Goal: Transaction & Acquisition: Purchase product/service

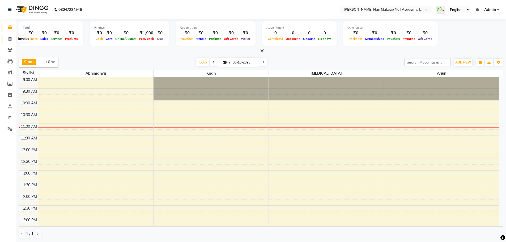
click at [13, 40] on span at bounding box center [9, 39] width 9 height 6
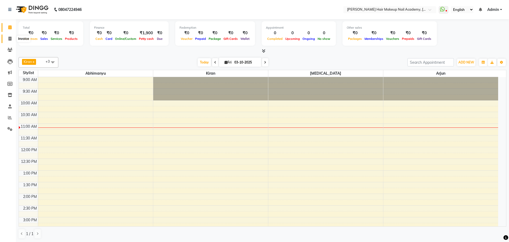
select select "3468"
select select "service"
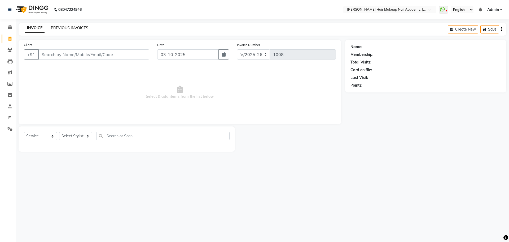
click at [76, 29] on link "PREVIOUS INVOICES" at bounding box center [69, 27] width 37 height 5
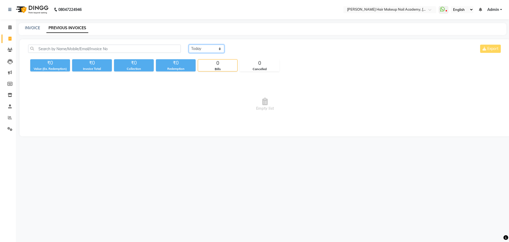
click at [204, 51] on select "[DATE] [DATE] Custom Range" at bounding box center [207, 49] width 36 height 8
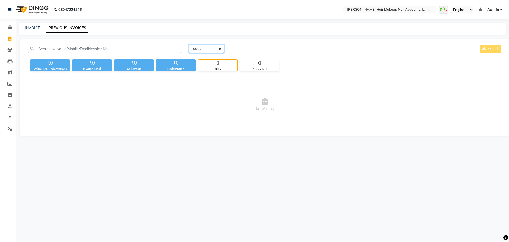
click at [204, 51] on select "[DATE] [DATE] Custom Range" at bounding box center [207, 49] width 36 height 8
select select "[DATE]"
click at [189, 45] on select "[DATE] [DATE] Custom Range" at bounding box center [207, 49] width 36 height 8
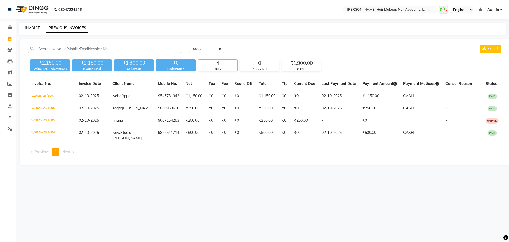
click at [32, 28] on link "INVOICE" at bounding box center [32, 27] width 15 height 5
select select "service"
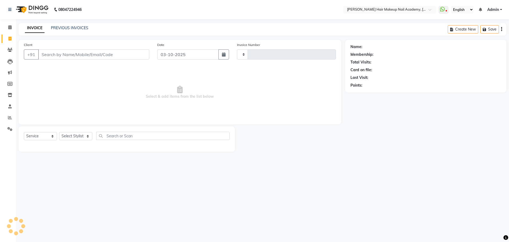
type input "1008"
select select "3468"
click at [223, 54] on icon "button" at bounding box center [224, 54] width 4 height 4
select select "10"
select select "2025"
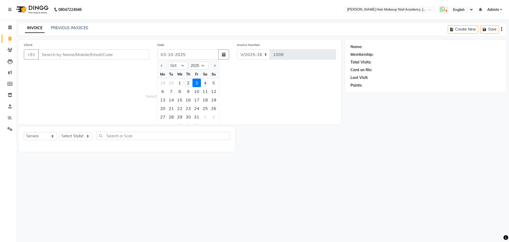
click at [188, 86] on div "2" at bounding box center [188, 83] width 8 height 8
type input "02-10-2025"
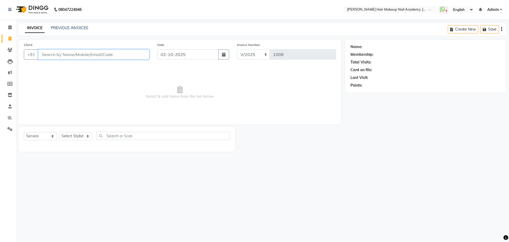
click at [107, 56] on input "Client" at bounding box center [93, 54] width 111 height 10
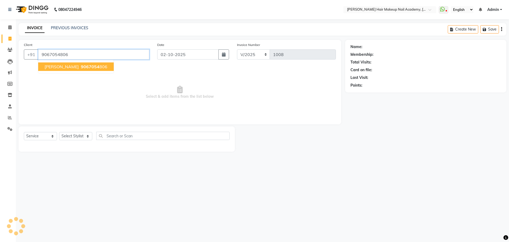
type input "9067054806"
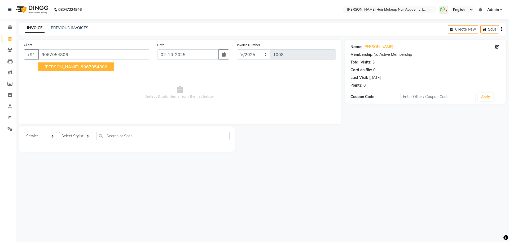
click at [101, 65] on button "payal raisoni 9067054 806" at bounding box center [76, 66] width 76 height 8
click at [80, 135] on select "Select Stylist Abhimanyu [PERSON_NAME] [PERSON_NAME][MEDICAL_DATA]" at bounding box center [75, 136] width 33 height 8
click at [59, 132] on select "Select Stylist Abhimanyu [PERSON_NAME] [PERSON_NAME][MEDICAL_DATA]" at bounding box center [75, 136] width 33 height 8
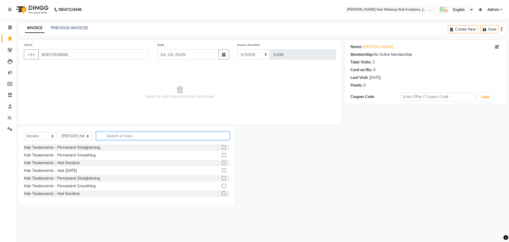
click at [112, 136] on input "text" at bounding box center [162, 136] width 133 height 8
drag, startPoint x: 80, startPoint y: 136, endPoint x: 76, endPoint y: 139, distance: 5.5
click at [80, 136] on select "Select Stylist Abhimanyu [PERSON_NAME] [PERSON_NAME][MEDICAL_DATA]" at bounding box center [75, 136] width 33 height 8
select select "45992"
click at [59, 132] on select "Select Stylist Abhimanyu [PERSON_NAME] [PERSON_NAME][MEDICAL_DATA]" at bounding box center [75, 136] width 33 height 8
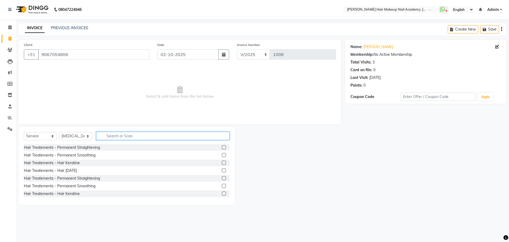
click at [123, 138] on input "text" at bounding box center [162, 136] width 133 height 8
type input "mani"
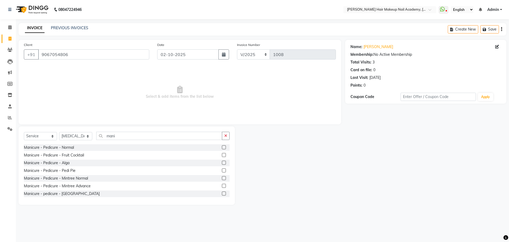
click at [222, 146] on label at bounding box center [224, 147] width 4 height 4
click at [222, 146] on input "checkbox" at bounding box center [223, 147] width 3 height 3
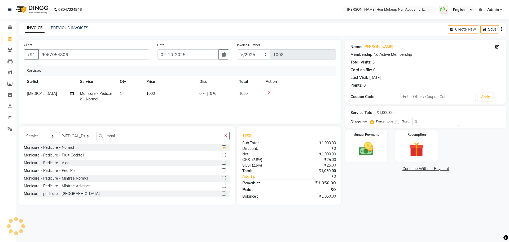
checkbox input "false"
click at [172, 89] on td "1000" at bounding box center [169, 97] width 53 height 18
select select "45992"
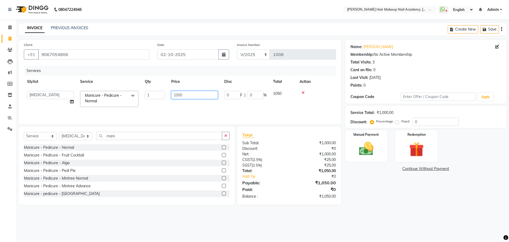
click at [178, 94] on input "1000" at bounding box center [194, 95] width 47 height 8
type input "1200"
click at [233, 94] on td "0 F | 0 %" at bounding box center [216, 97] width 40 height 18
select select "45992"
click at [235, 94] on input "0" at bounding box center [232, 95] width 16 height 8
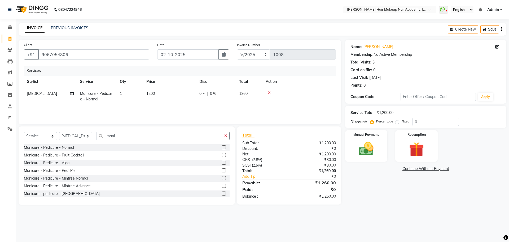
click at [229, 95] on div "0 F | 0 %" at bounding box center [216, 94] width 33 height 6
select select "45992"
click at [253, 95] on input "0" at bounding box center [256, 95] width 16 height 8
type input "10"
click at [359, 188] on div "Name: Payal Raisoni Membership: No Active Membership Total Visits: 3 Card on fi…" at bounding box center [428, 122] width 165 height 165
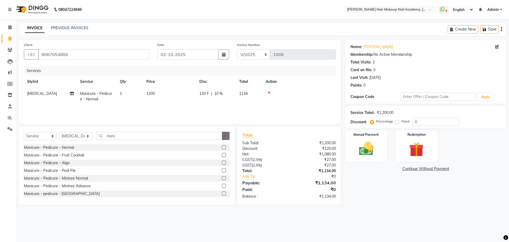
click at [226, 138] on button "button" at bounding box center [226, 136] width 8 height 8
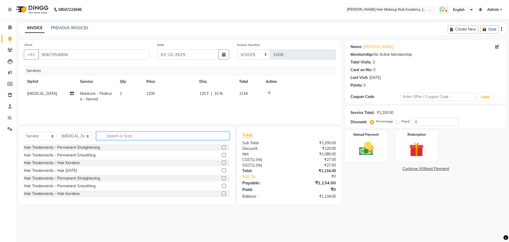
click at [223, 138] on input "text" at bounding box center [162, 136] width 133 height 8
type input "wax"
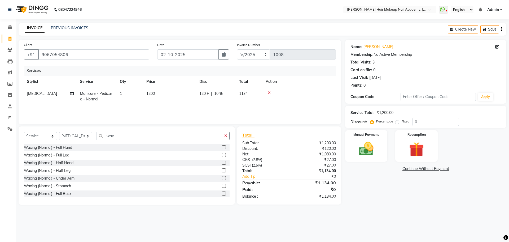
click at [222, 145] on label at bounding box center [224, 147] width 4 height 4
click at [222, 146] on input "checkbox" at bounding box center [223, 147] width 3 height 3
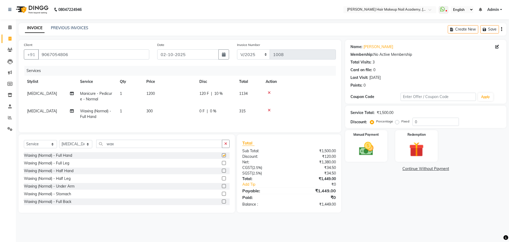
checkbox input "false"
click at [168, 113] on td "300" at bounding box center [169, 114] width 53 height 18
select select "45992"
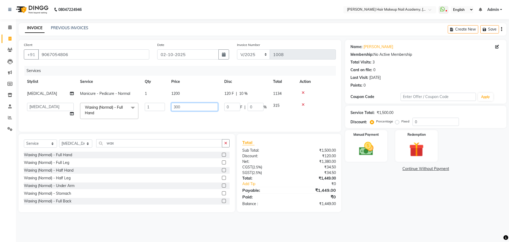
click at [176, 107] on input "300" at bounding box center [194, 107] width 47 height 8
type input "900"
click at [423, 207] on div "Name: Payal Raisoni Membership: No Active Membership Total Visits: 3 Card on fi…" at bounding box center [428, 126] width 165 height 172
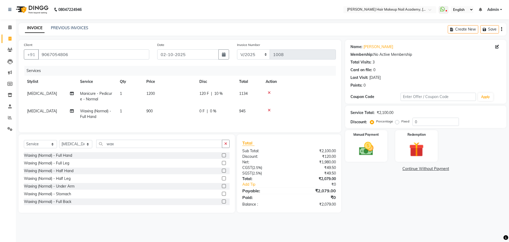
click at [502, 29] on icon "button" at bounding box center [502, 29] width 1 height 0
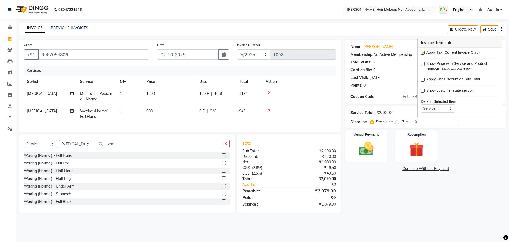
drag, startPoint x: 422, startPoint y: 52, endPoint x: 425, endPoint y: 62, distance: 10.5
click at [423, 53] on label at bounding box center [423, 53] width 4 height 4
click at [423, 53] on input "checkbox" at bounding box center [422, 52] width 3 height 3
checkbox input "false"
click at [404, 220] on main "INVOICE PREVIOUS INVOICES Create New Save Client +91 9067054806 Date 02-10-2025…" at bounding box center [263, 121] width 494 height 197
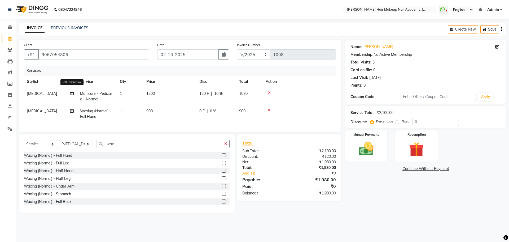
click at [73, 92] on icon at bounding box center [72, 94] width 4 height 4
select select "45992"
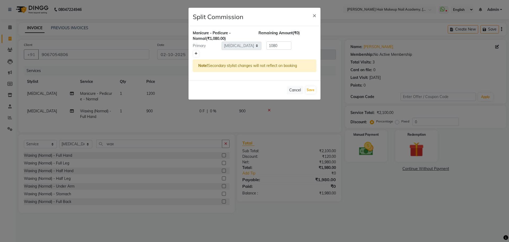
click at [197, 55] on link at bounding box center [196, 53] width 6 height 6
type input "540"
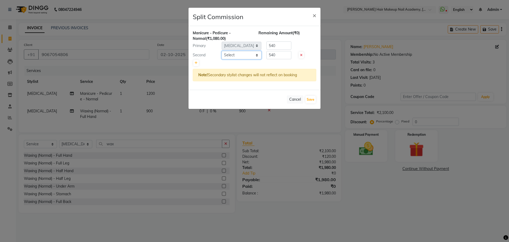
click at [248, 59] on select "Select Abhimanyu Ankita Anuradha Arjun Bhavika Kiran nikita" at bounding box center [242, 55] width 40 height 8
select select "91743"
click at [222, 51] on select "Select Abhimanyu Ankita Anuradha Arjun Bhavika Kiran nikita" at bounding box center [242, 55] width 40 height 8
click at [314, 99] on button "Save" at bounding box center [311, 99] width 10 height 7
select select "Select"
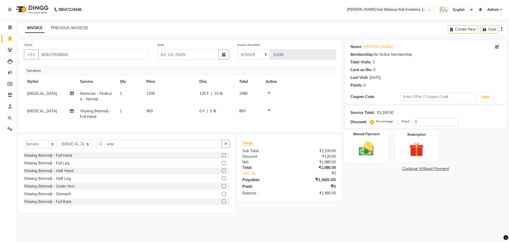
click at [373, 142] on img at bounding box center [366, 149] width 25 height 18
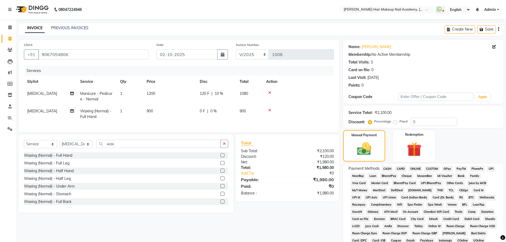
click at [446, 167] on span "GPay" at bounding box center [447, 169] width 11 height 6
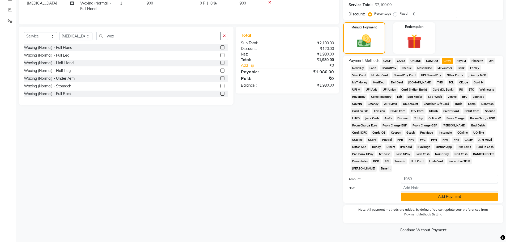
click at [439, 195] on button "Add Payment" at bounding box center [448, 196] width 97 height 8
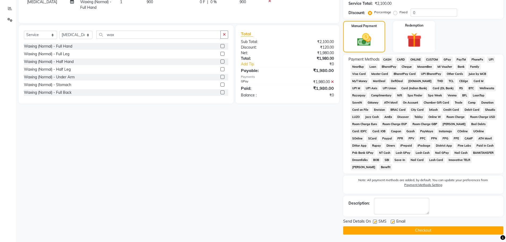
scroll to position [110, 0]
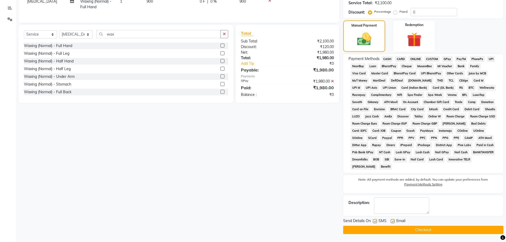
click at [442, 230] on button "Checkout" at bounding box center [423, 230] width 160 height 8
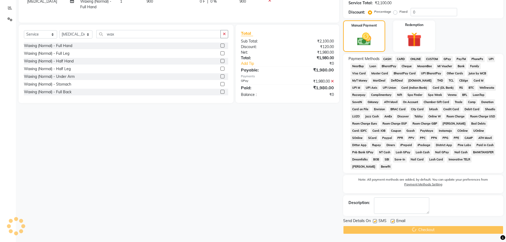
scroll to position [3, 0]
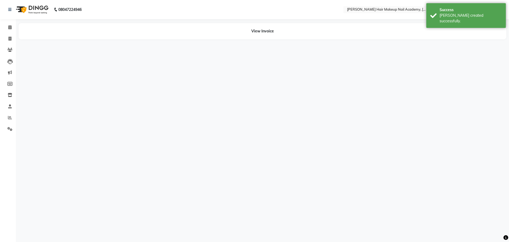
select select "45992"
select select "91743"
select select "45992"
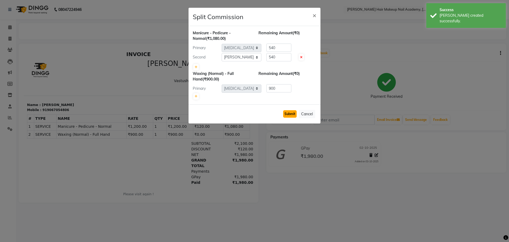
click at [288, 114] on button "Submit" at bounding box center [290, 113] width 14 height 7
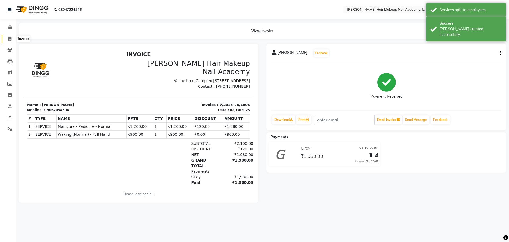
click at [13, 38] on span at bounding box center [9, 39] width 9 height 6
select select "3468"
select select "service"
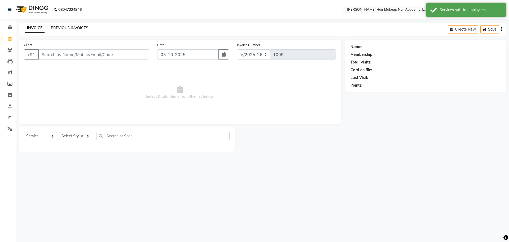
click at [74, 26] on link "PREVIOUS INVOICES" at bounding box center [69, 27] width 37 height 5
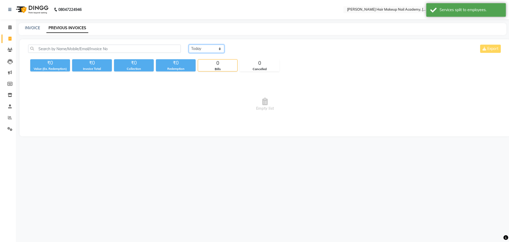
click at [222, 50] on select "[DATE] [DATE] Custom Range" at bounding box center [207, 49] width 36 height 8
select select "[DATE]"
click at [189, 45] on select "[DATE] [DATE] Custom Range" at bounding box center [207, 49] width 36 height 8
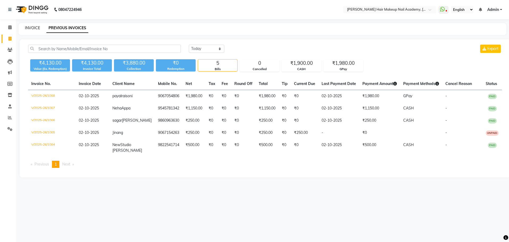
click at [32, 27] on link "INVOICE" at bounding box center [32, 27] width 15 height 5
select select "service"
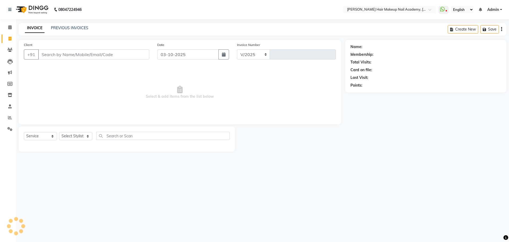
select select "3468"
type input "1009"
click at [74, 136] on select "Select Stylist Abhimanyu [PERSON_NAME] [PERSON_NAME][MEDICAL_DATA]" at bounding box center [75, 136] width 33 height 8
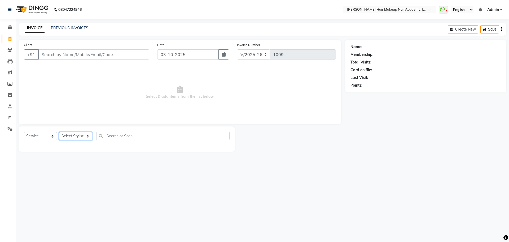
click at [74, 136] on select "Select Stylist Abhimanyu [PERSON_NAME] [PERSON_NAME][MEDICAL_DATA]" at bounding box center [75, 136] width 33 height 8
click at [71, 29] on link "PREVIOUS INVOICES" at bounding box center [69, 27] width 37 height 5
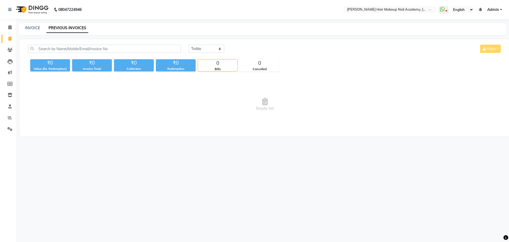
click at [55, 28] on link "PREVIOUS INVOICES" at bounding box center [67, 28] width 42 height 10
click at [207, 47] on select "[DATE] [DATE] Custom Range" at bounding box center [207, 49] width 36 height 8
select select "[DATE]"
click at [189, 45] on select "[DATE] [DATE] Custom Range" at bounding box center [207, 49] width 36 height 8
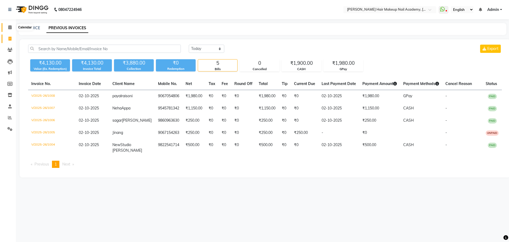
click at [8, 28] on icon at bounding box center [9, 27] width 3 height 4
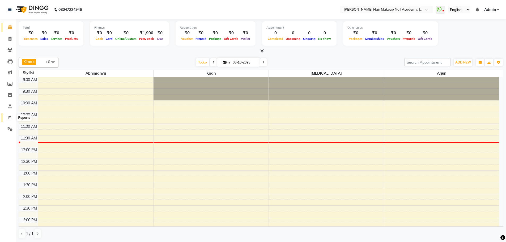
click at [9, 118] on icon at bounding box center [10, 117] width 4 height 4
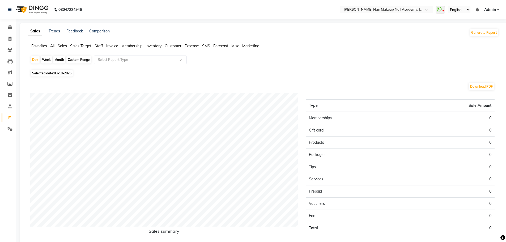
click at [79, 60] on div "Custom Range" at bounding box center [78, 59] width 25 height 7
select select "10"
select select "2025"
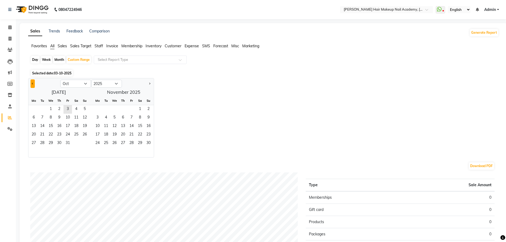
click at [32, 83] on span "Previous month" at bounding box center [33, 83] width 2 height 2
select select "9"
click at [34, 108] on span "1" at bounding box center [33, 109] width 8 height 8
click at [44, 144] on span "30" at bounding box center [42, 143] width 8 height 8
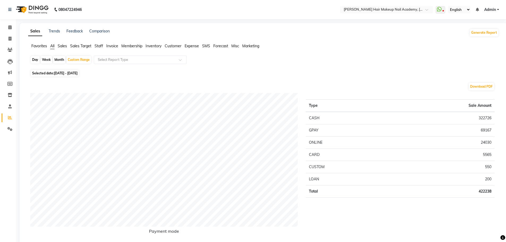
click at [99, 48] on li "Staff" at bounding box center [98, 46] width 8 height 6
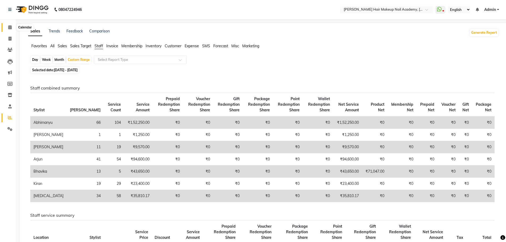
click at [11, 27] on icon at bounding box center [9, 27] width 3 height 4
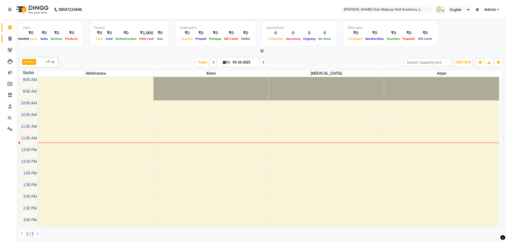
click at [9, 39] on icon at bounding box center [9, 39] width 3 height 4
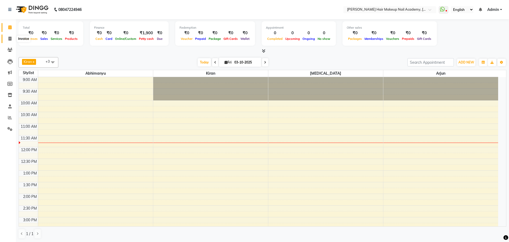
select select "3468"
select select "service"
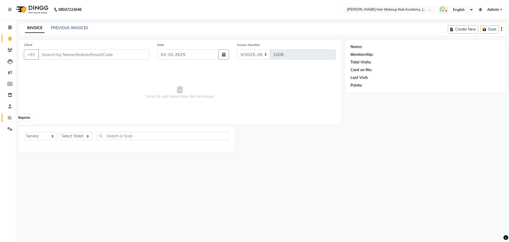
click at [8, 120] on span at bounding box center [9, 118] width 9 height 6
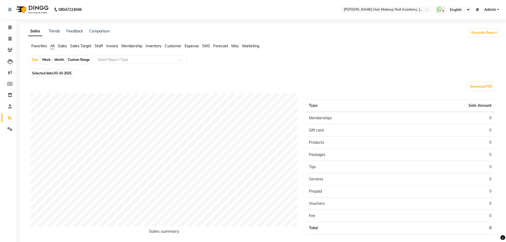
click at [8, 118] on icon at bounding box center [10, 117] width 4 height 4
click at [78, 62] on div "Custom Range" at bounding box center [78, 59] width 25 height 7
select select "10"
select select "2025"
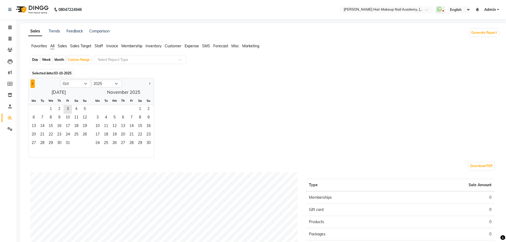
click at [31, 84] on button "Previous month" at bounding box center [33, 83] width 4 height 8
select select "8"
click at [68, 107] on span "1" at bounding box center [67, 109] width 8 height 8
click at [87, 144] on span "31" at bounding box center [84, 143] width 8 height 8
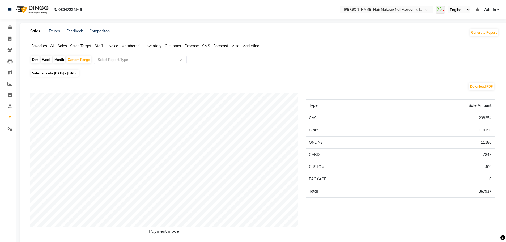
click at [100, 46] on span "Staff" at bounding box center [98, 46] width 8 height 5
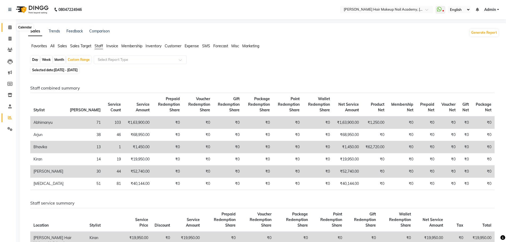
click at [11, 28] on icon at bounding box center [9, 27] width 3 height 4
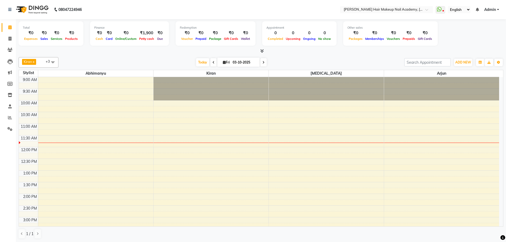
click at [262, 63] on icon at bounding box center [263, 62] width 2 height 3
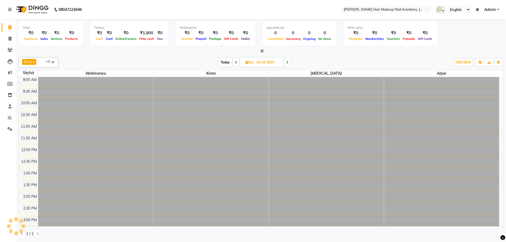
scroll to position [47, 0]
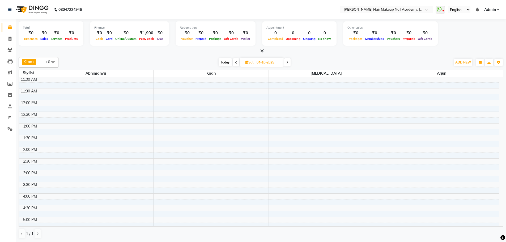
click at [223, 62] on span "Today" at bounding box center [224, 62] width 13 height 8
type input "03-10-2025"
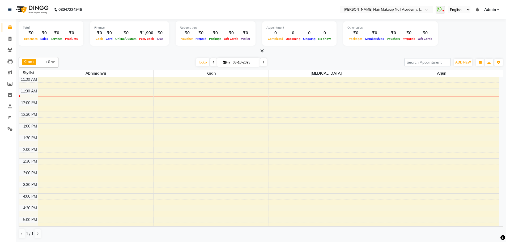
click at [223, 62] on icon at bounding box center [224, 62] width 3 height 3
select select "10"
select select "2025"
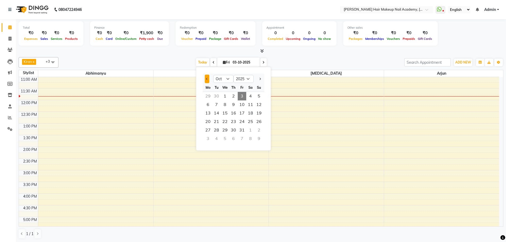
click at [205, 79] on button "Previous month" at bounding box center [207, 79] width 5 height 8
select select "9"
click at [226, 105] on span "10" at bounding box center [225, 104] width 8 height 8
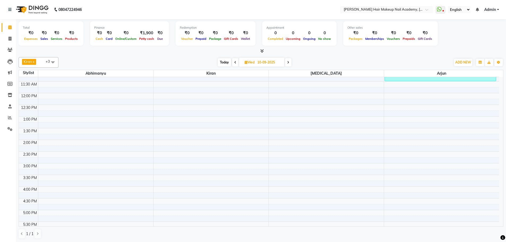
scroll to position [0, 0]
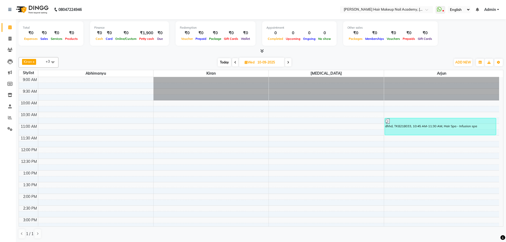
click at [288, 62] on icon at bounding box center [288, 62] width 2 height 3
type input "11-09-2025"
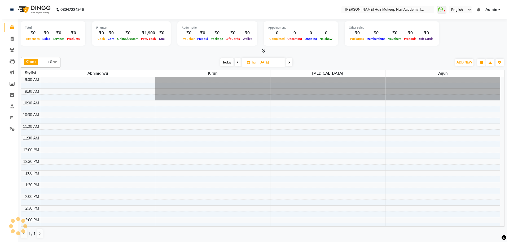
scroll to position [47, 0]
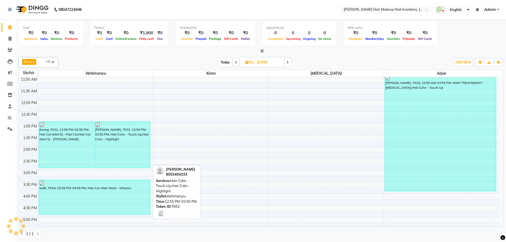
click at [137, 128] on div "Nancy, TK02, 12:55 PM-02:55 PM, Hair Color - Touch Up,Hair Color - Highlight" at bounding box center [122, 145] width 55 height 46
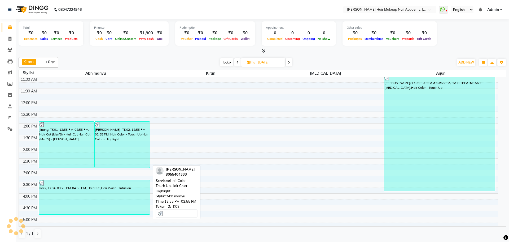
select select "3"
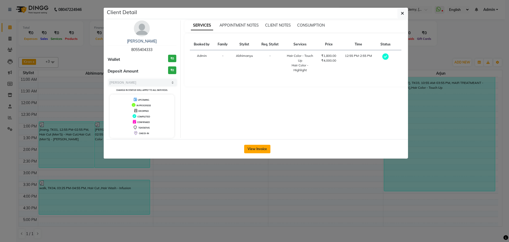
click at [253, 150] on button "View Invoice" at bounding box center [257, 149] width 26 height 8
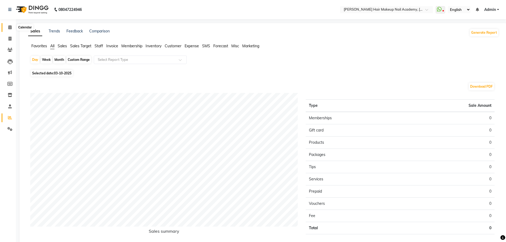
click at [10, 28] on icon at bounding box center [9, 27] width 3 height 4
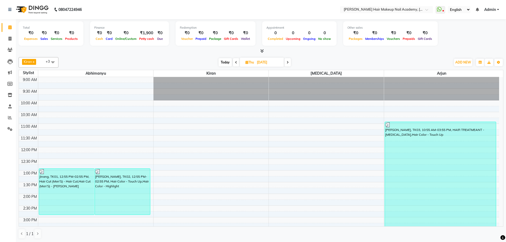
click at [225, 61] on span "Today" at bounding box center [224, 62] width 13 height 8
type input "03-10-2025"
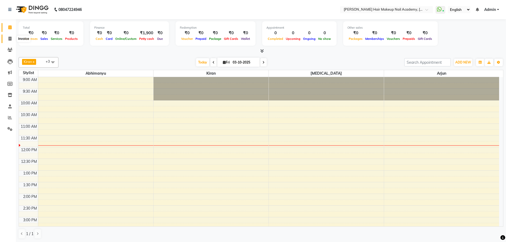
click at [10, 39] on icon at bounding box center [9, 39] width 3 height 4
select select "service"
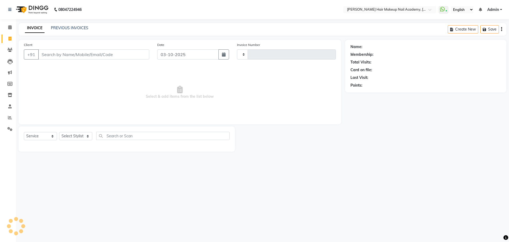
type input "1009"
select select "3468"
click at [348, 227] on div "08047224946 Select Location × [PERSON_NAME] Hair Makeup Nail Academy, Market Ya…" at bounding box center [254, 121] width 509 height 242
click at [10, 129] on icon at bounding box center [9, 129] width 5 height 4
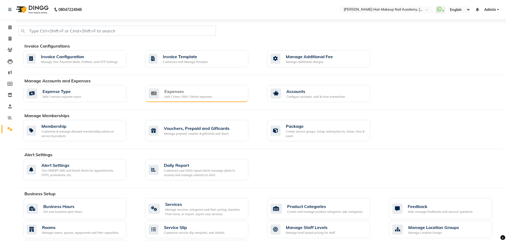
click at [189, 96] on div "Add / View / Edit / Delete expenses" at bounding box center [188, 96] width 48 height 5
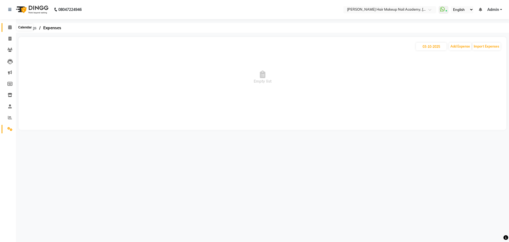
click at [12, 29] on icon at bounding box center [9, 27] width 3 height 4
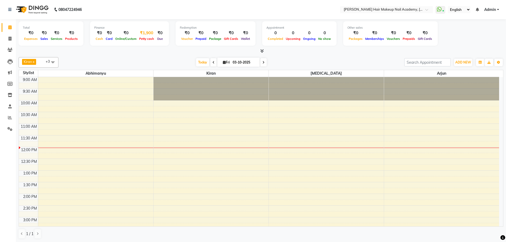
click at [146, 32] on div "₹1,900" at bounding box center [147, 33] width 18 height 6
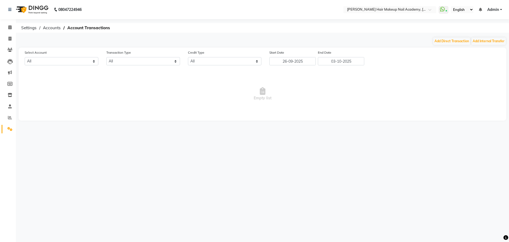
select select "2349"
click at [455, 39] on button "Add Direct Transaction" at bounding box center [452, 40] width 37 height 7
select select "direct"
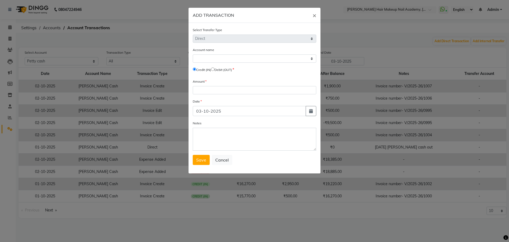
select select "2349"
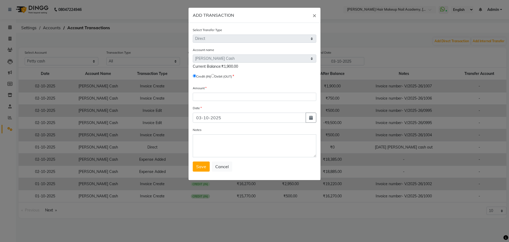
click at [216, 77] on span "Debit (OUT)" at bounding box center [221, 76] width 21 height 5
click at [218, 74] on label "Debit (OUT)" at bounding box center [224, 76] width 18 height 5
click at [215, 76] on input "radio" at bounding box center [212, 75] width 3 height 3
radio input "true"
click at [222, 99] on input "number" at bounding box center [255, 97] width 124 height 8
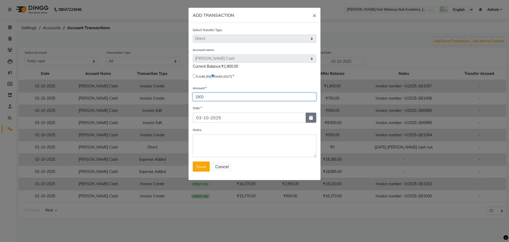
type input "1900"
click at [312, 116] on icon "button" at bounding box center [311, 117] width 4 height 4
select select "10"
select select "2025"
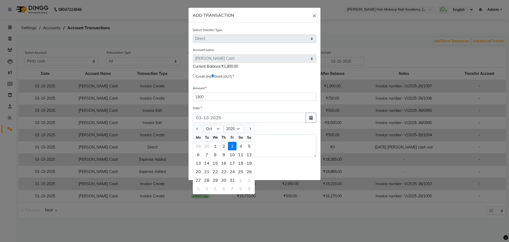
click at [222, 146] on div "2" at bounding box center [224, 146] width 8 height 8
type input "02-10-2025"
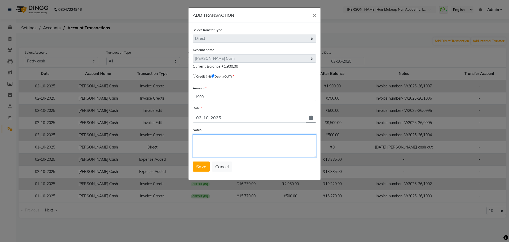
click at [222, 146] on textarea "Notes" at bounding box center [255, 145] width 124 height 23
type textarea "[DATE] [PERSON_NAME] cash out"
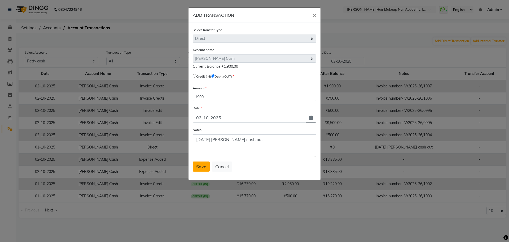
click at [203, 166] on span "Save" at bounding box center [201, 166] width 10 height 5
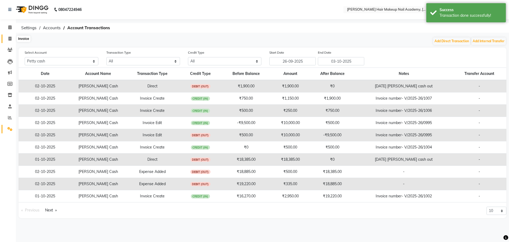
click at [7, 40] on span at bounding box center [9, 39] width 9 height 6
select select "3468"
select select "service"
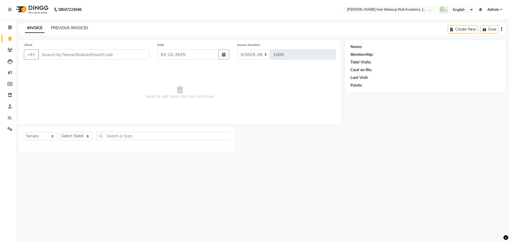
click at [62, 29] on link "PREVIOUS INVOICES" at bounding box center [69, 27] width 37 height 5
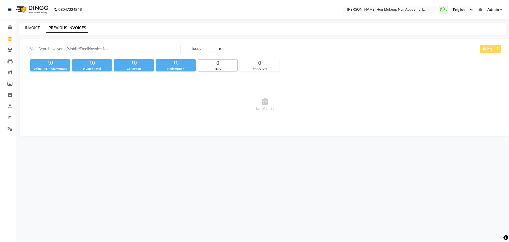
click at [34, 29] on link "INVOICE" at bounding box center [32, 27] width 15 height 5
select select "3468"
select select "service"
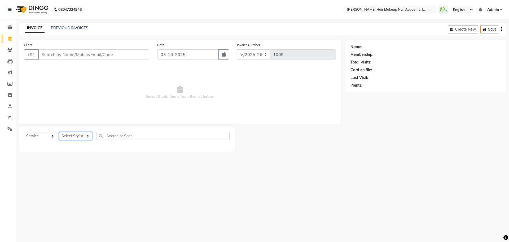
click at [78, 135] on select "Select Stylist Abhimanyu [PERSON_NAME] [PERSON_NAME][MEDICAL_DATA]" at bounding box center [75, 136] width 33 height 8
select select "88142"
click at [59, 132] on select "Select Stylist Abhimanyu [PERSON_NAME] [PERSON_NAME][MEDICAL_DATA]" at bounding box center [75, 136] width 33 height 8
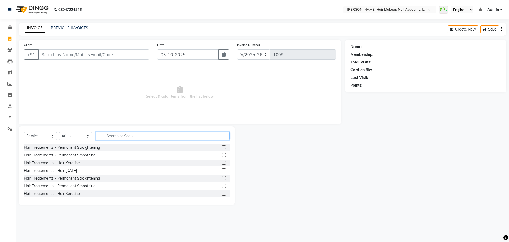
click at [133, 134] on input "text" at bounding box center [162, 136] width 133 height 8
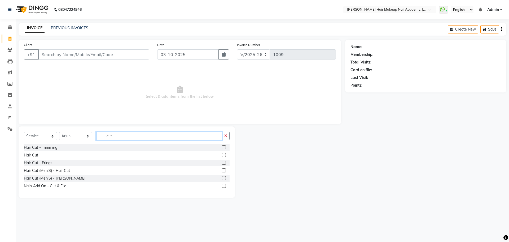
type input "cut"
click at [224, 155] on label at bounding box center [224, 155] width 4 height 4
click at [224, 155] on input "checkbox" at bounding box center [223, 154] width 3 height 3
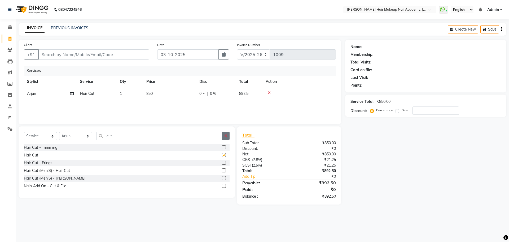
checkbox input "false"
click at [225, 136] on icon "button" at bounding box center [225, 136] width 3 height 4
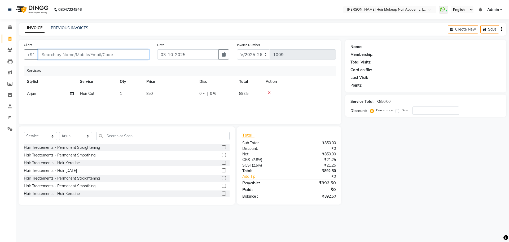
click at [93, 54] on input "Client" at bounding box center [93, 54] width 111 height 10
type input "9"
type input "0"
type input "9226475802"
click at [136, 55] on span "Add Client" at bounding box center [135, 54] width 21 height 5
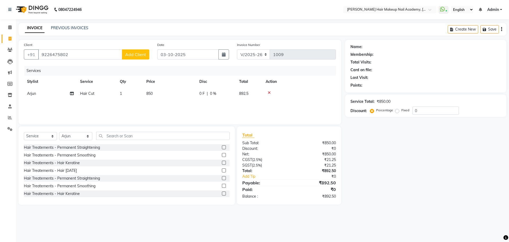
select select "22"
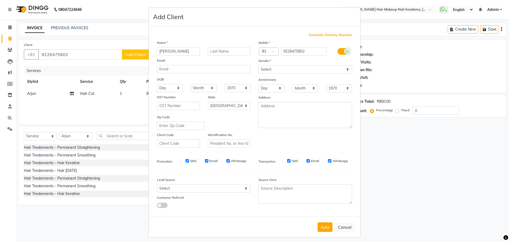
type input "[PERSON_NAME]"
drag, startPoint x: 283, startPoint y: 69, endPoint x: 282, endPoint y: 73, distance: 3.9
click at [283, 69] on select "Select [DEMOGRAPHIC_DATA] [DEMOGRAPHIC_DATA] Other Prefer Not To Say" at bounding box center [306, 69] width 94 height 8
select select "[DEMOGRAPHIC_DATA]"
click at [259, 65] on select "Select [DEMOGRAPHIC_DATA] [DEMOGRAPHIC_DATA] Other Prefer Not To Say" at bounding box center [306, 69] width 94 height 8
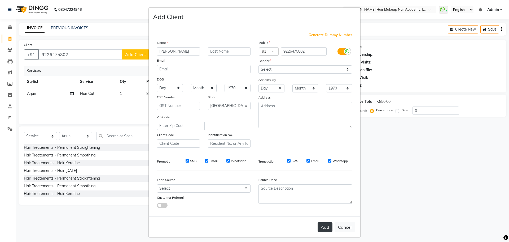
click at [323, 226] on button "Add" at bounding box center [325, 227] width 15 height 10
select select
select select "null"
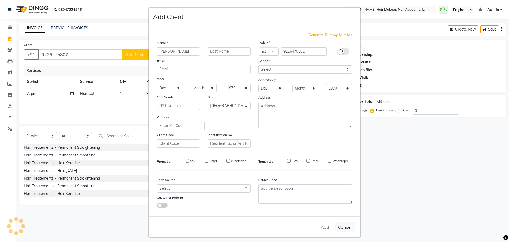
select select
checkbox input "false"
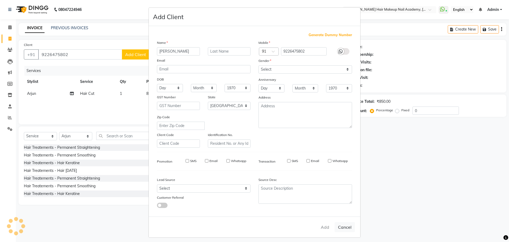
checkbox input "false"
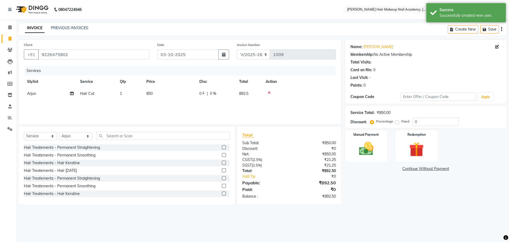
click at [502, 29] on icon "button" at bounding box center [502, 29] width 1 height 0
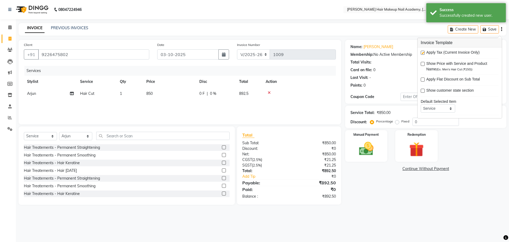
click at [424, 53] on label at bounding box center [423, 53] width 4 height 4
click at [424, 53] on input "checkbox" at bounding box center [422, 52] width 3 height 3
checkbox input "false"
click at [402, 189] on div "Name: [PERSON_NAME] Membership: No Active Membership Total Visits: Card on file…" at bounding box center [428, 122] width 165 height 165
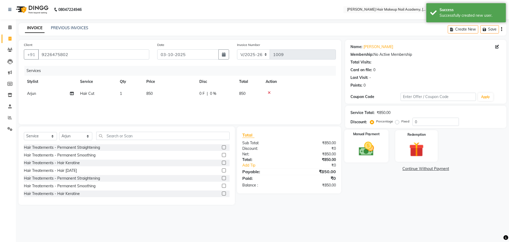
click at [375, 149] on img at bounding box center [366, 149] width 25 height 18
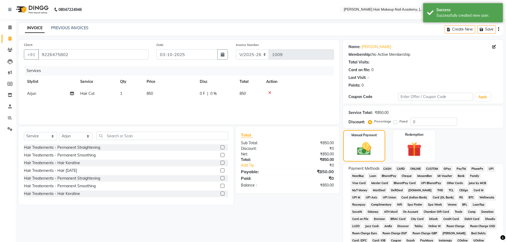
click at [445, 166] on span "GPay" at bounding box center [447, 169] width 11 height 6
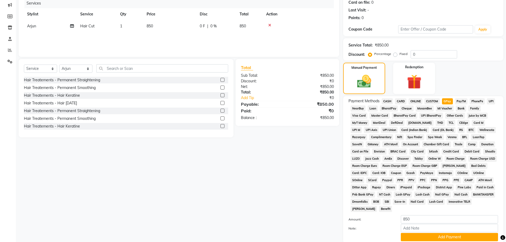
scroll to position [108, 0]
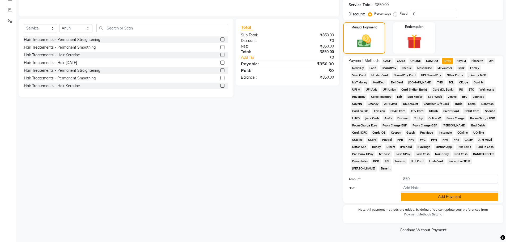
click at [461, 195] on button "Add Payment" at bounding box center [448, 196] width 97 height 8
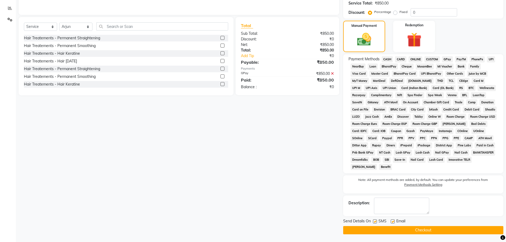
scroll to position [110, 0]
click at [431, 231] on button "Checkout" at bounding box center [423, 230] width 160 height 8
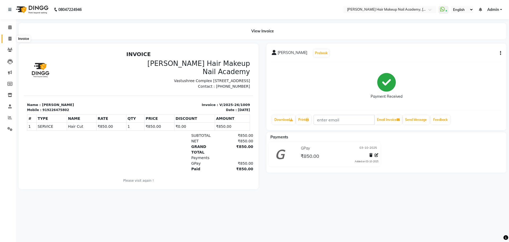
click at [6, 41] on span at bounding box center [9, 39] width 9 height 6
select select "3468"
select select "service"
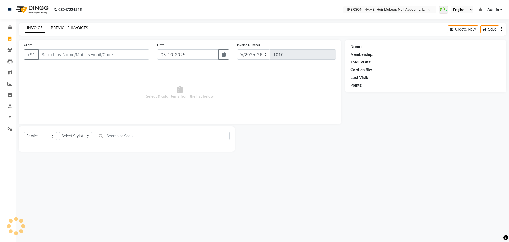
click at [83, 30] on link "PREVIOUS INVOICES" at bounding box center [69, 27] width 37 height 5
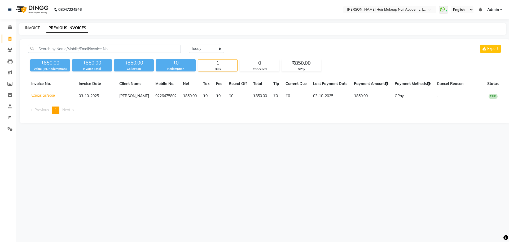
click at [34, 27] on link "INVOICE" at bounding box center [32, 27] width 15 height 5
select select "3468"
select select "service"
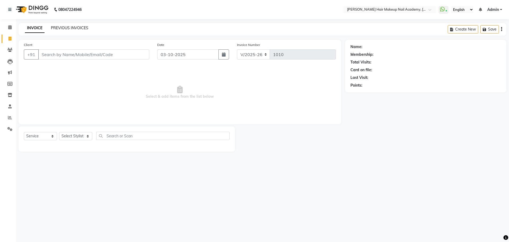
click at [56, 29] on link "PREVIOUS INVOICES" at bounding box center [69, 27] width 37 height 5
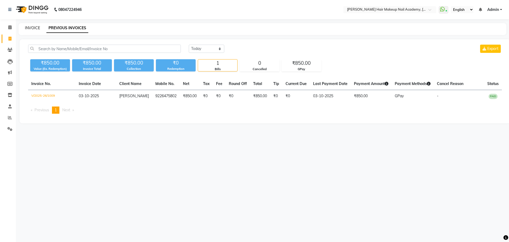
click at [29, 27] on link "INVOICE" at bounding box center [32, 27] width 15 height 5
select select "3468"
select select "service"
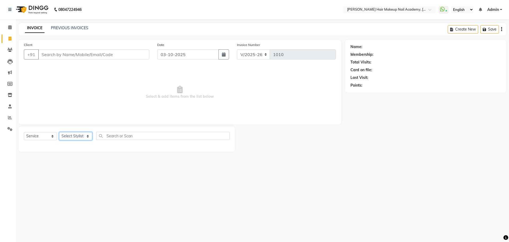
click at [80, 137] on select "Select Stylist Abhimanyu [PERSON_NAME] [PERSON_NAME][MEDICAL_DATA]" at bounding box center [75, 136] width 33 height 8
select select "15692"
click at [59, 132] on select "Select Stylist Abhimanyu [PERSON_NAME] [PERSON_NAME][MEDICAL_DATA]" at bounding box center [75, 136] width 33 height 8
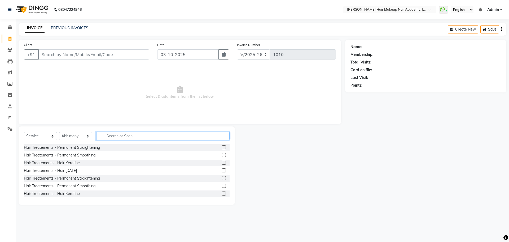
click at [116, 137] on input "text" at bounding box center [162, 136] width 133 height 8
type input "wash"
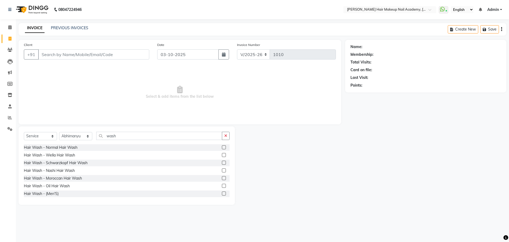
click at [222, 186] on label at bounding box center [224, 186] width 4 height 4
click at [222, 186] on input "checkbox" at bounding box center [223, 185] width 3 height 3
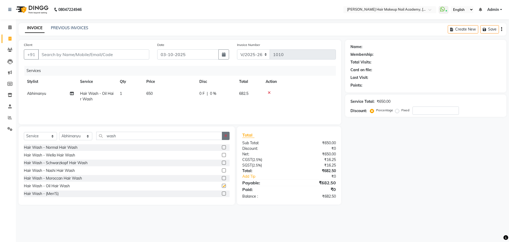
checkbox input "false"
click at [229, 133] on button "button" at bounding box center [226, 136] width 8 height 8
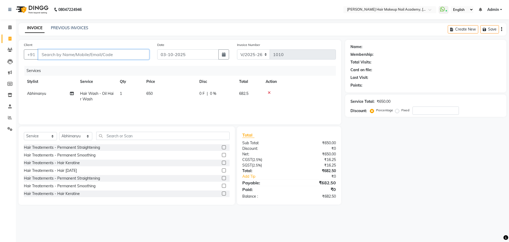
click at [123, 53] on input "Client" at bounding box center [93, 54] width 111 height 10
type input "8"
type input "0"
type input "8355809199"
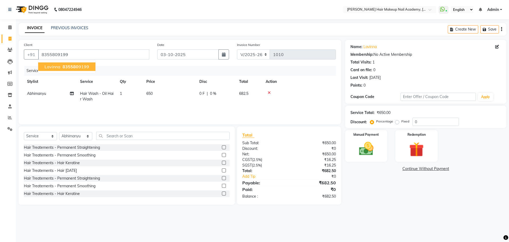
click at [86, 64] on ngb-highlight "835580 9199" at bounding box center [76, 66] width 28 height 5
click at [502, 29] on icon "button" at bounding box center [502, 29] width 1 height 0
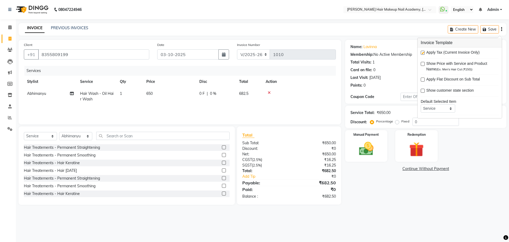
click at [424, 52] on label at bounding box center [423, 53] width 4 height 4
click at [424, 52] on input "checkbox" at bounding box center [422, 52] width 3 height 3
checkbox input "false"
drag, startPoint x: 386, startPoint y: 201, endPoint x: 385, endPoint y: 186, distance: 15.4
click at [385, 194] on div "Name: Lavinna Membership: No Active Membership Total Visits: 1 Card on file: 0 …" at bounding box center [428, 122] width 165 height 165
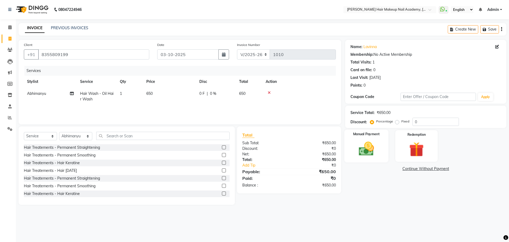
click at [373, 137] on div "Manual Payment" at bounding box center [366, 145] width 44 height 33
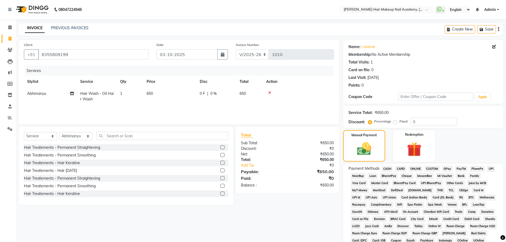
click at [392, 168] on div "Payment Methods CASH CARD ONLINE CUSTOM GPay PayTM PhonePe UPI NearBuy Loan Bha…" at bounding box center [422, 223] width 149 height 115
click at [391, 168] on span "CASH" at bounding box center [386, 169] width 11 height 6
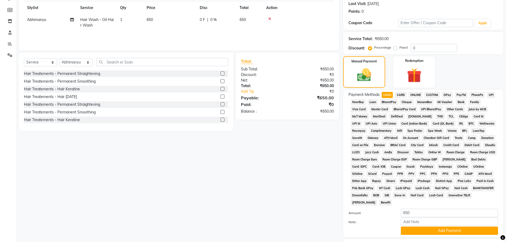
scroll to position [106, 0]
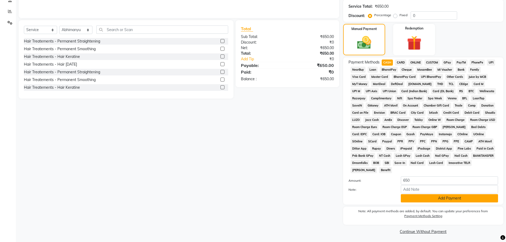
click at [414, 195] on button "Add Payment" at bounding box center [448, 198] width 97 height 8
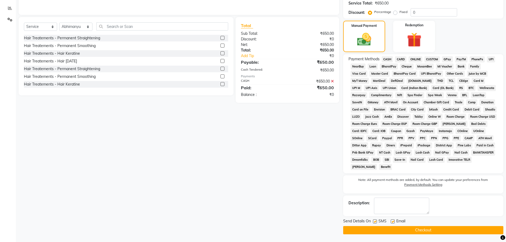
scroll to position [110, 0]
click at [441, 230] on button "Checkout" at bounding box center [423, 230] width 160 height 8
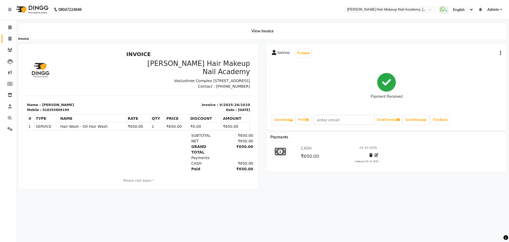
click at [8, 41] on span at bounding box center [9, 39] width 9 height 6
select select "3468"
select select "service"
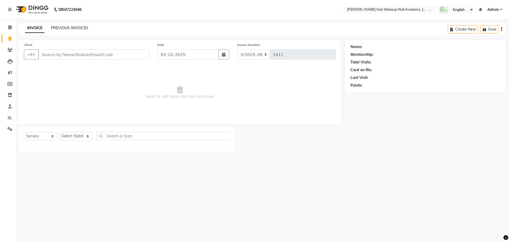
click at [79, 27] on link "PREVIOUS INVOICES" at bounding box center [69, 27] width 37 height 5
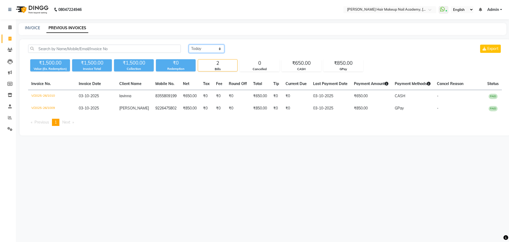
click at [196, 49] on select "[DATE] [DATE] Custom Range" at bounding box center [207, 49] width 36 height 8
click at [189, 45] on select "[DATE] [DATE] Custom Range" at bounding box center [207, 49] width 36 height 8
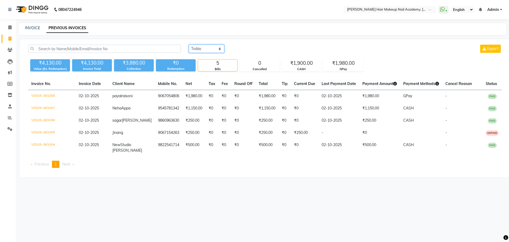
click at [212, 49] on select "[DATE] [DATE] Custom Range" at bounding box center [207, 49] width 36 height 8
select select "[DATE]"
click at [189, 45] on select "[DATE] [DATE] Custom Range" at bounding box center [207, 49] width 36 height 8
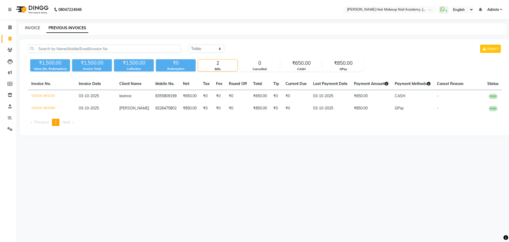
click at [36, 29] on link "INVOICE" at bounding box center [32, 27] width 15 height 5
select select "service"
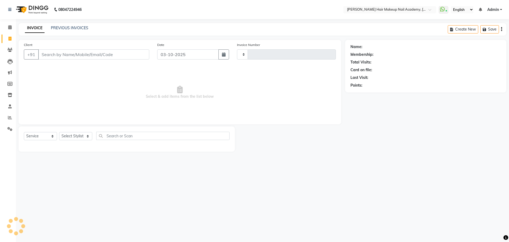
type input "1011"
select select "3468"
click at [70, 28] on link "PREVIOUS INVOICES" at bounding box center [69, 27] width 37 height 5
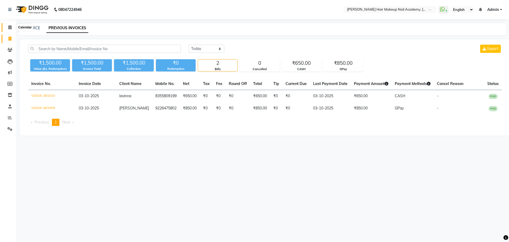
click at [7, 25] on span at bounding box center [9, 27] width 9 height 6
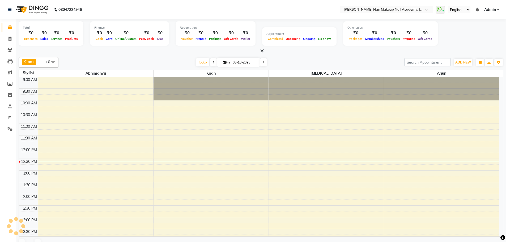
scroll to position [70, 0]
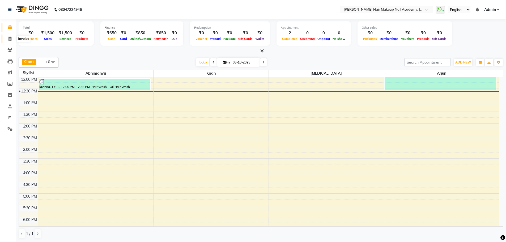
click at [10, 37] on icon at bounding box center [9, 39] width 3 height 4
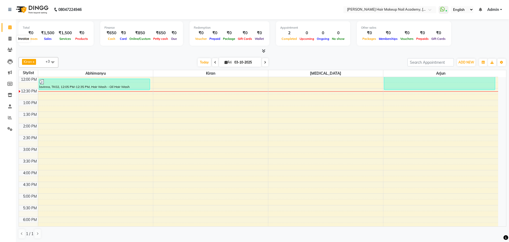
select select "3468"
select select "service"
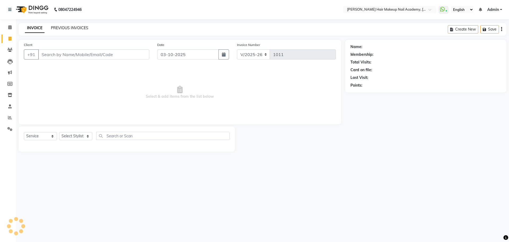
click at [59, 29] on link "PREVIOUS INVOICES" at bounding box center [69, 27] width 37 height 5
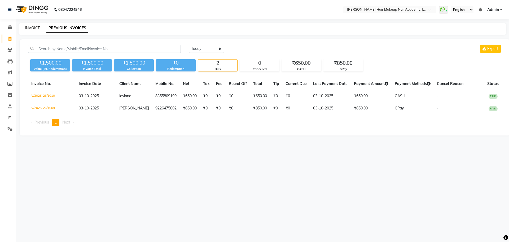
click at [31, 28] on link "INVOICE" at bounding box center [32, 27] width 15 height 5
select select "3468"
select select "service"
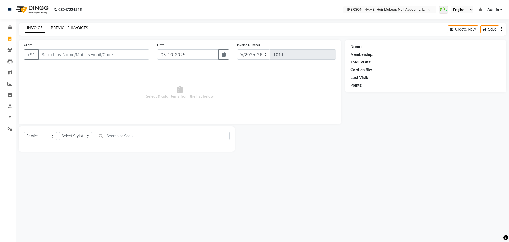
click at [81, 27] on link "PREVIOUS INVOICES" at bounding box center [69, 27] width 37 height 5
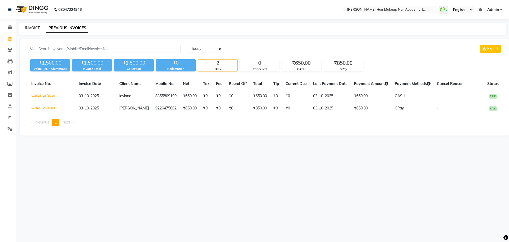
click at [33, 29] on link "INVOICE" at bounding box center [32, 27] width 15 height 5
select select "service"
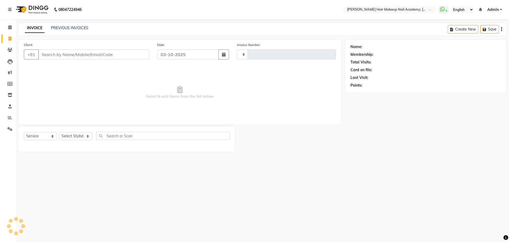
type input "1011"
select select "3468"
click at [79, 25] on link "PREVIOUS INVOICES" at bounding box center [69, 27] width 37 height 5
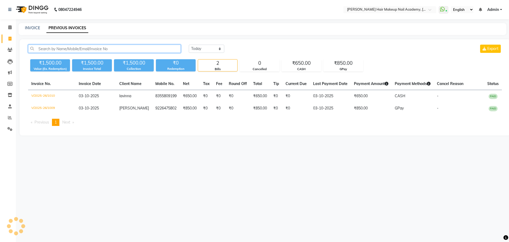
click at [85, 50] on input "text" at bounding box center [104, 49] width 153 height 8
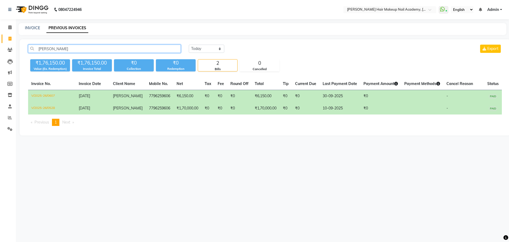
type input "[PERSON_NAME]"
click at [160, 96] on td "7796259606" at bounding box center [160, 96] width 28 height 12
click at [40, 26] on div "INVOICE PREVIOUS INVOICES" at bounding box center [260, 28] width 482 height 6
click at [38, 28] on link "INVOICE" at bounding box center [32, 27] width 15 height 5
select select "3468"
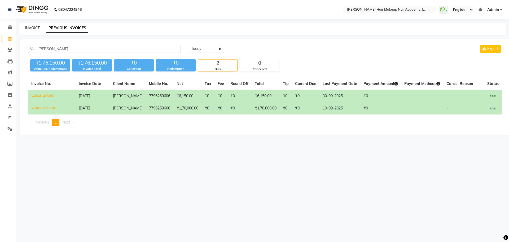
select select "service"
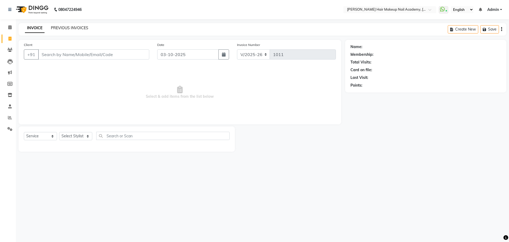
click at [68, 29] on link "PREVIOUS INVOICES" at bounding box center [69, 27] width 37 height 5
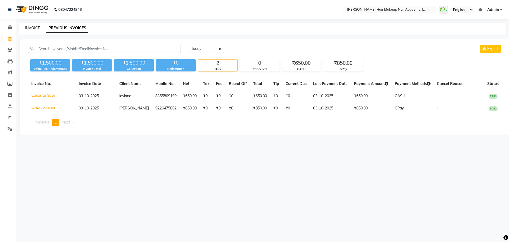
click at [36, 29] on link "INVOICE" at bounding box center [32, 27] width 15 height 5
select select "service"
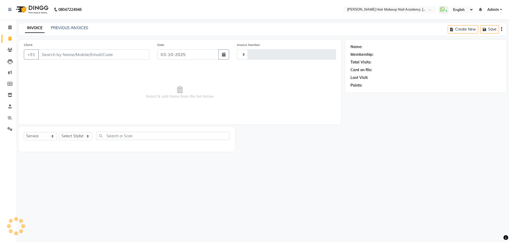
type input "1011"
select select "3468"
click at [59, 29] on link "PREVIOUS INVOICES" at bounding box center [69, 27] width 37 height 5
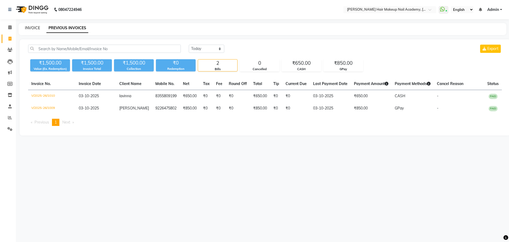
click at [33, 29] on link "INVOICE" at bounding box center [32, 27] width 15 height 5
select select "3468"
select select "service"
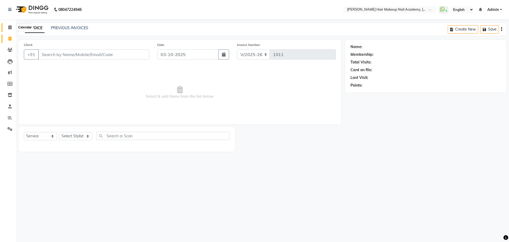
click at [5, 28] on span at bounding box center [9, 27] width 9 height 6
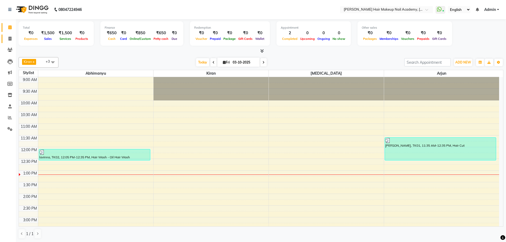
click at [3, 36] on link "Invoice" at bounding box center [8, 38] width 13 height 9
select select "service"
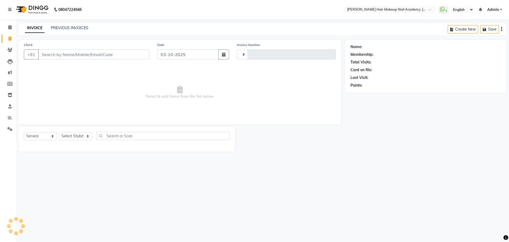
type input "1011"
select select "3468"
click at [79, 28] on link "PREVIOUS INVOICES" at bounding box center [69, 27] width 37 height 5
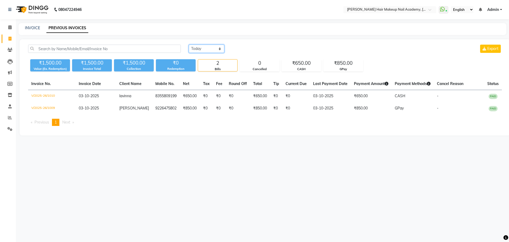
drag, startPoint x: 195, startPoint y: 47, endPoint x: 197, endPoint y: 51, distance: 4.6
click at [195, 47] on select "[DATE] [DATE] Custom Range" at bounding box center [207, 49] width 36 height 8
click at [189, 45] on select "[DATE] [DATE] Custom Range" at bounding box center [207, 49] width 36 height 8
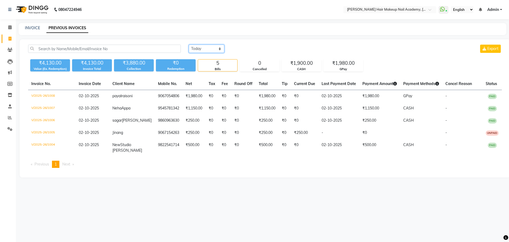
click at [202, 52] on select "[DATE] [DATE] Custom Range" at bounding box center [207, 49] width 36 height 8
select select "range"
click at [189, 45] on select "[DATE] [DATE] Custom Range" at bounding box center [207, 49] width 36 height 8
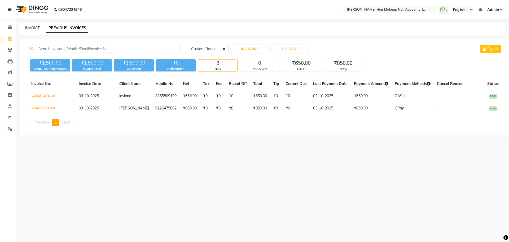
click at [16, 28] on app-home "08047224946 Select Location × [PERSON_NAME] Hair Makeup Nail Academy, Market Ya…" at bounding box center [254, 71] width 509 height 143
click at [13, 28] on span at bounding box center [9, 27] width 9 height 6
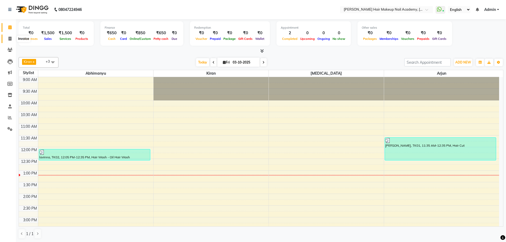
click at [13, 38] on span at bounding box center [9, 39] width 9 height 6
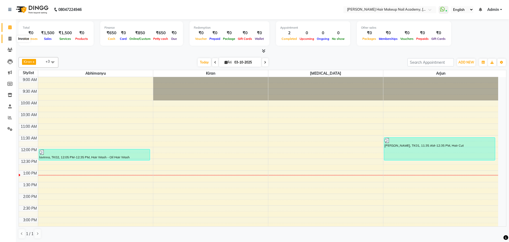
select select "3468"
select select "service"
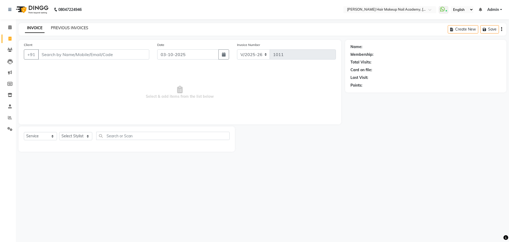
click at [72, 28] on link "PREVIOUS INVOICES" at bounding box center [69, 27] width 37 height 5
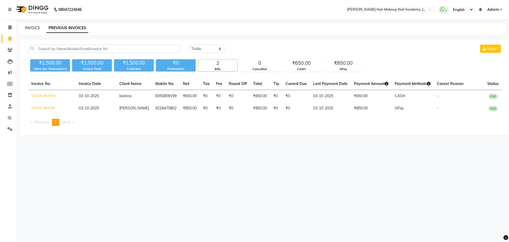
click at [29, 29] on link "INVOICE" at bounding box center [32, 27] width 15 height 5
select select "service"
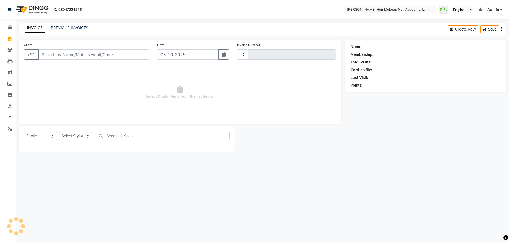
type input "1011"
select select "3468"
click at [74, 29] on link "PREVIOUS INVOICES" at bounding box center [69, 27] width 37 height 5
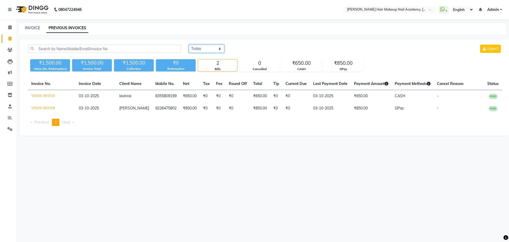
click at [197, 48] on select "[DATE] [DATE] Custom Range" at bounding box center [207, 49] width 36 height 8
select select "range"
click at [189, 45] on select "[DATE] [DATE] Custom Range" at bounding box center [207, 49] width 36 height 8
click at [240, 48] on input "03-10-2025" at bounding box center [249, 48] width 37 height 7
select select "10"
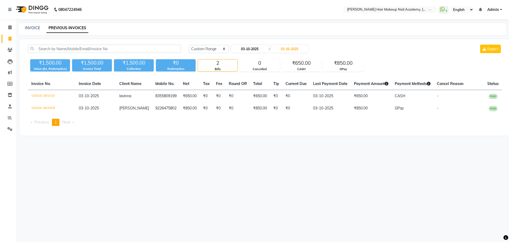
select select "2025"
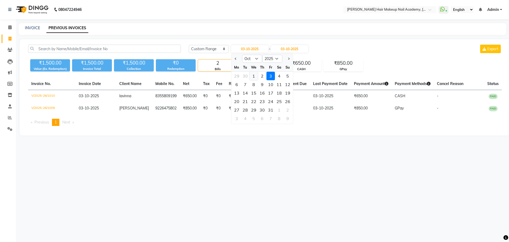
click at [254, 76] on div "1" at bounding box center [254, 76] width 8 height 8
type input "01-10-2025"
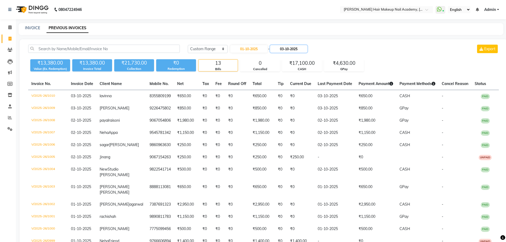
click at [291, 50] on input "03-10-2025" at bounding box center [288, 48] width 37 height 7
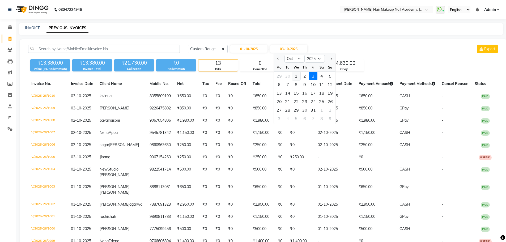
click at [295, 76] on div "1" at bounding box center [296, 76] width 8 height 8
type input "01-10-2025"
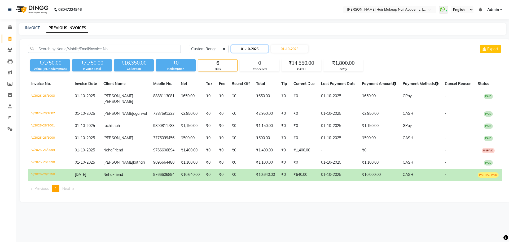
click at [260, 48] on input "01-10-2025" at bounding box center [249, 48] width 37 height 7
select select "10"
select select "2025"
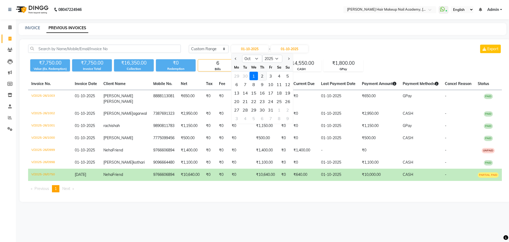
click at [264, 75] on div "2" at bounding box center [262, 76] width 8 height 8
type input "02-10-2025"
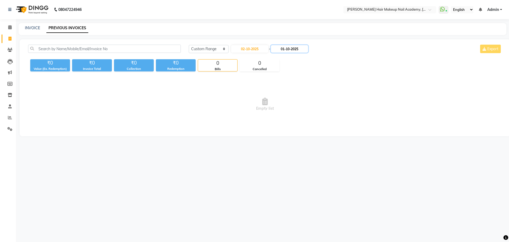
drag, startPoint x: 287, startPoint y: 46, endPoint x: 288, endPoint y: 51, distance: 5.0
click at [288, 48] on input "01-10-2025" at bounding box center [289, 48] width 37 height 7
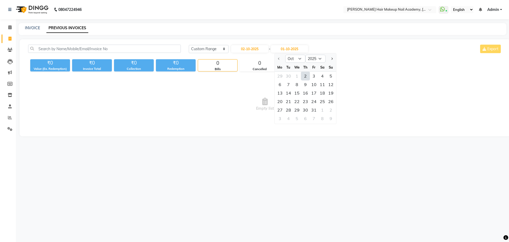
click at [302, 76] on div "2" at bounding box center [305, 76] width 8 height 8
type input "02-10-2025"
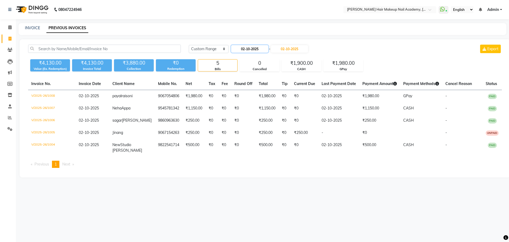
click at [255, 50] on input "02-10-2025" at bounding box center [249, 48] width 37 height 7
select select "10"
select select "2025"
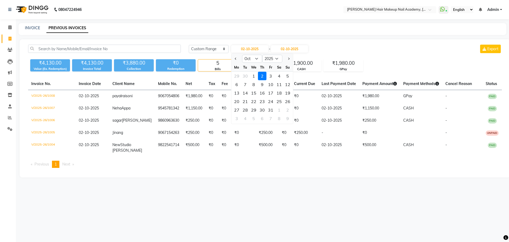
drag, startPoint x: 270, startPoint y: 75, endPoint x: 286, endPoint y: 62, distance: 21.0
click at [270, 75] on div "3" at bounding box center [271, 76] width 8 height 8
type input "03-10-2025"
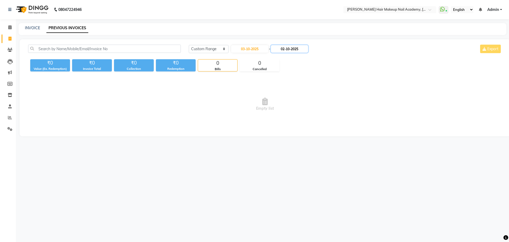
click at [293, 48] on input "02-10-2025" at bounding box center [289, 48] width 37 height 7
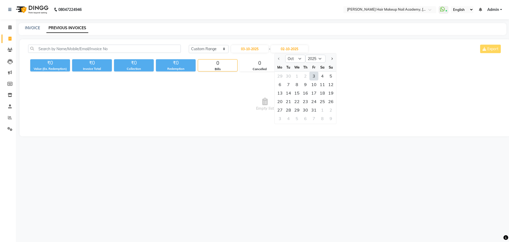
click at [312, 76] on div "3" at bounding box center [314, 76] width 8 height 8
type input "03-10-2025"
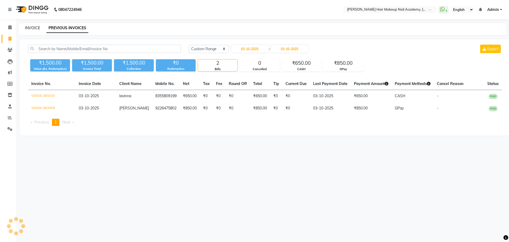
click at [31, 29] on link "INVOICE" at bounding box center [32, 27] width 15 height 5
select select "service"
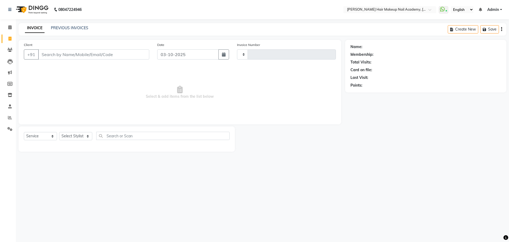
type input "1011"
select select "3468"
click at [74, 28] on link "PREVIOUS INVOICES" at bounding box center [69, 27] width 37 height 5
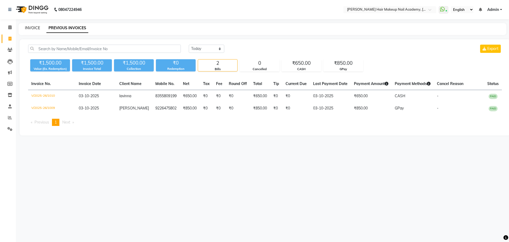
click at [35, 30] on link "INVOICE" at bounding box center [32, 27] width 15 height 5
select select "service"
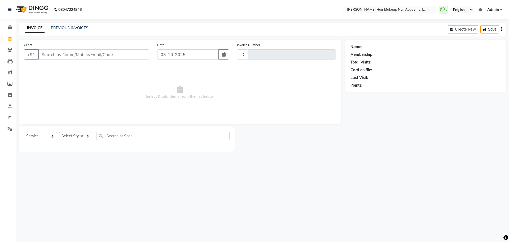
type input "1011"
select select "3468"
click at [13, 28] on span at bounding box center [9, 27] width 9 height 6
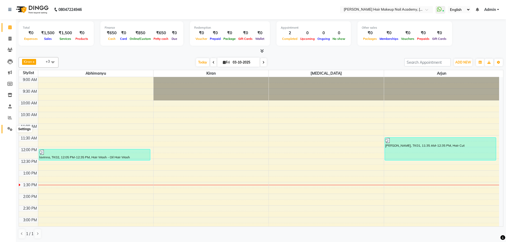
click at [12, 128] on span at bounding box center [9, 129] width 9 height 6
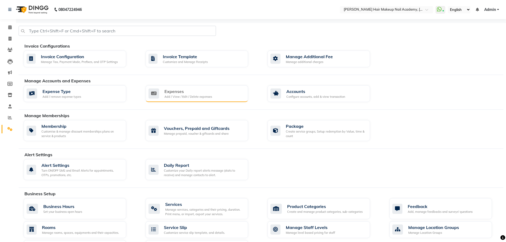
click at [202, 100] on div "Expenses Add / View / Edit / Delete expenses" at bounding box center [196, 93] width 102 height 17
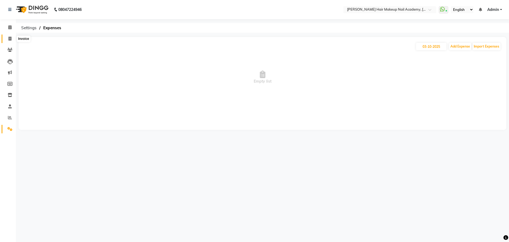
click at [11, 39] on icon at bounding box center [9, 39] width 3 height 4
select select "3468"
select select "service"
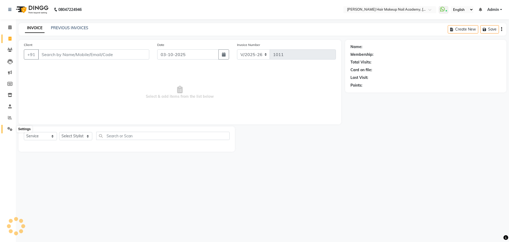
click at [10, 127] on icon at bounding box center [9, 129] width 5 height 4
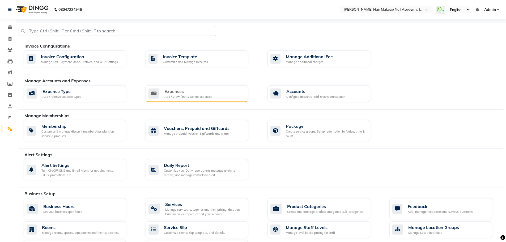
click at [167, 92] on div "Expenses" at bounding box center [188, 91] width 48 height 6
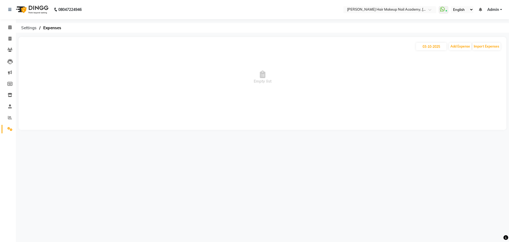
click at [471, 59] on span "Empty list" at bounding box center [263, 77] width 478 height 53
click at [456, 49] on button "Add Expense" at bounding box center [461, 46] width 22 height 7
select select "1"
select select "2349"
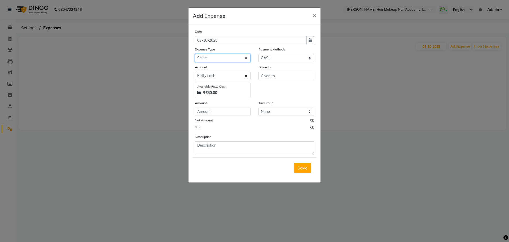
click at [239, 58] on select "Select Advance Salary Bank charges Car maintenance Cash handover to owner Cash …" at bounding box center [223, 58] width 56 height 8
select select "2717"
click at [195, 54] on select "Select Advance Salary Bank charges Car maintenance Cash handover to owner Cash …" at bounding box center [223, 58] width 56 height 8
drag, startPoint x: 292, startPoint y: 77, endPoint x: 292, endPoint y: 82, distance: 4.8
click at [292, 80] on input "text" at bounding box center [287, 76] width 56 height 8
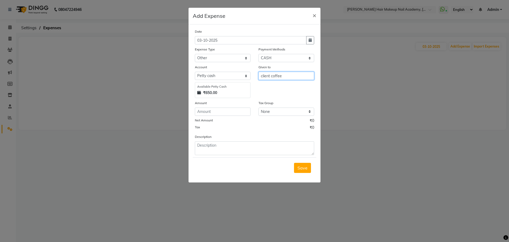
type input "client coffee"
click at [241, 111] on input "number" at bounding box center [223, 111] width 56 height 8
type input "0"
type input "50"
click at [305, 167] on span "Save" at bounding box center [303, 167] width 10 height 5
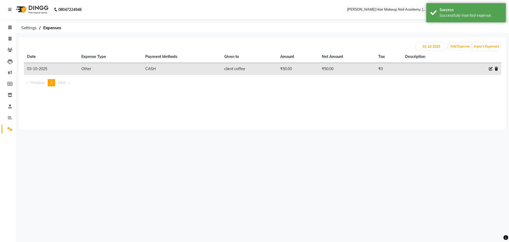
click at [490, 69] on icon at bounding box center [491, 69] width 4 height 4
select select "2717"
select select "1"
select select "2349"
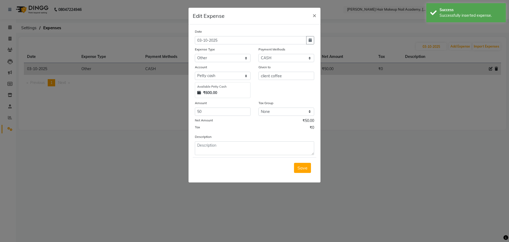
click at [269, 139] on div "Description" at bounding box center [254, 144] width 127 height 21
click at [268, 144] on textarea at bounding box center [254, 148] width 119 height 14
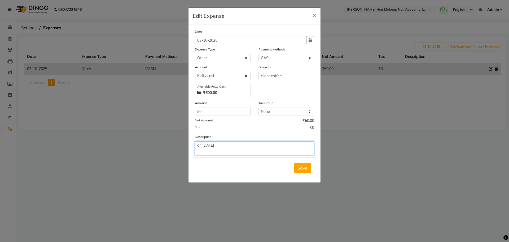
click at [205, 145] on textarea "on [DATE]" at bounding box center [254, 148] width 119 height 14
click at [203, 145] on textarea "on [DATE]" at bounding box center [254, 148] width 119 height 14
click at [202, 146] on textarea "on [DATE]" at bounding box center [254, 148] width 119 height 14
click at [203, 146] on textarea "on [DATE]" at bounding box center [254, 148] width 119 height 14
click at [225, 145] on textarea "[DATE]" at bounding box center [254, 148] width 119 height 14
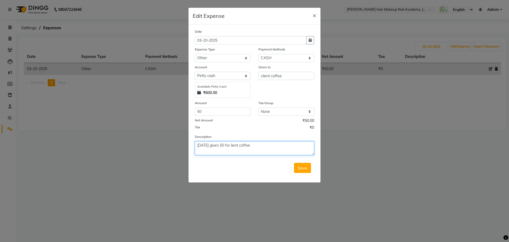
click at [239, 146] on textarea "[DATE] given 50 for lient coffee" at bounding box center [254, 148] width 119 height 14
click at [238, 145] on textarea "[DATE] given 50 for lient coffee" at bounding box center [254, 148] width 119 height 14
click at [240, 145] on textarea "[DATE] given 50 for lient coffee" at bounding box center [254, 148] width 119 height 14
type textarea "[DATE] given 50 for client coffee"
click at [299, 168] on span "Save" at bounding box center [303, 167] width 10 height 5
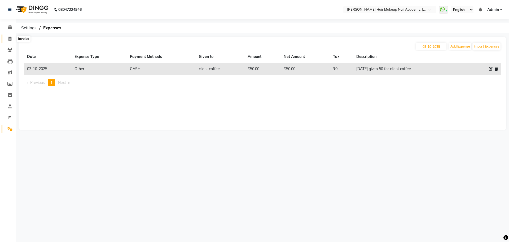
click at [10, 41] on span at bounding box center [9, 39] width 9 height 6
select select "service"
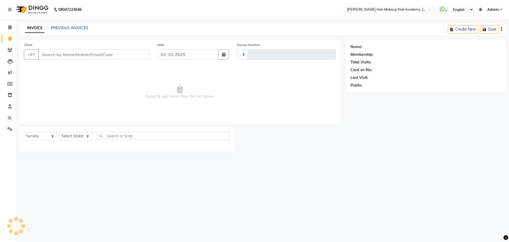
type input "1011"
select select "3468"
click at [82, 135] on select "Select Stylist Abhimanyu [PERSON_NAME] [PERSON_NAME][MEDICAL_DATA]" at bounding box center [75, 136] width 33 height 8
click at [83, 133] on select "Select Stylist Abhimanyu [PERSON_NAME] [PERSON_NAME][MEDICAL_DATA]" at bounding box center [75, 136] width 33 height 8
click at [71, 137] on select "Select Stylist Abhimanyu [PERSON_NAME] [PERSON_NAME][MEDICAL_DATA]" at bounding box center [75, 136] width 33 height 8
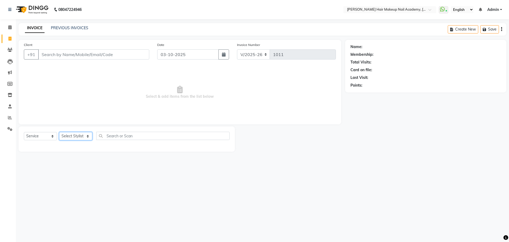
click at [71, 137] on select "Select Stylist Abhimanyu [PERSON_NAME] [PERSON_NAME][MEDICAL_DATA]" at bounding box center [75, 136] width 33 height 8
click at [74, 132] on select "Select Stylist Abhimanyu [PERSON_NAME] [PERSON_NAME][MEDICAL_DATA]" at bounding box center [75, 136] width 33 height 8
select select "88142"
click at [59, 132] on select "Select Stylist Abhimanyu [PERSON_NAME] [PERSON_NAME][MEDICAL_DATA]" at bounding box center [75, 136] width 33 height 8
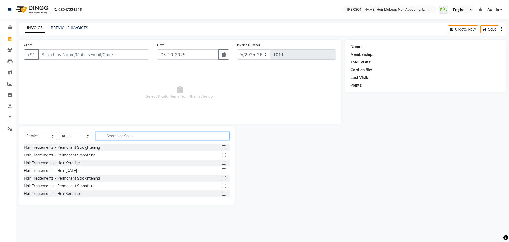
click at [138, 132] on input "text" at bounding box center [162, 136] width 133 height 8
click at [223, 136] on div "was" at bounding box center [163, 136] width 133 height 8
type input "was"
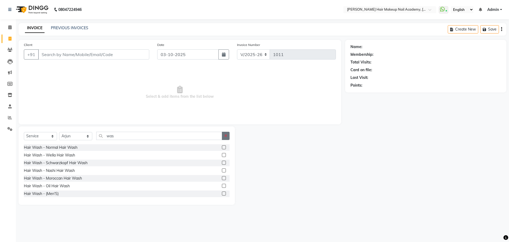
click at [223, 136] on button "button" at bounding box center [226, 136] width 8 height 8
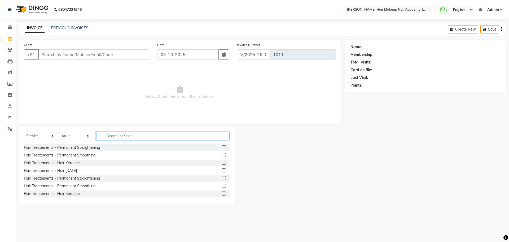
drag, startPoint x: 223, startPoint y: 136, endPoint x: 206, endPoint y: 137, distance: 17.5
click at [209, 137] on input "text" at bounding box center [162, 136] width 133 height 8
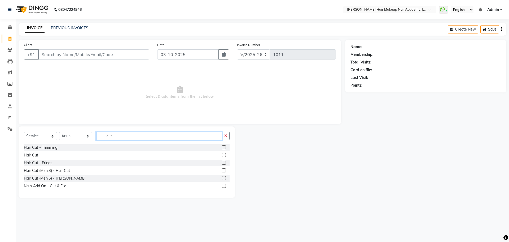
type input "cut"
drag, startPoint x: 223, startPoint y: 155, endPoint x: 223, endPoint y: 149, distance: 6.2
click at [223, 154] on label at bounding box center [224, 155] width 4 height 4
click at [223, 154] on input "checkbox" at bounding box center [223, 154] width 3 height 3
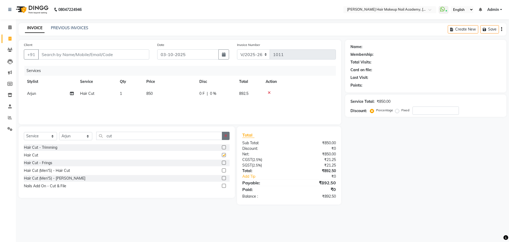
checkbox input "false"
click at [226, 137] on icon "button" at bounding box center [225, 136] width 3 height 4
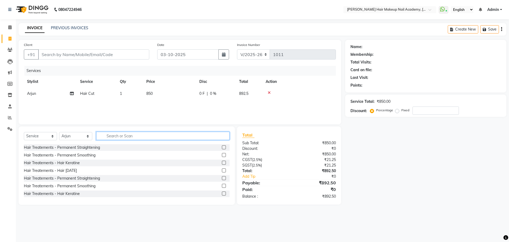
click at [217, 137] on input "text" at bounding box center [162, 136] width 133 height 8
type input "was"
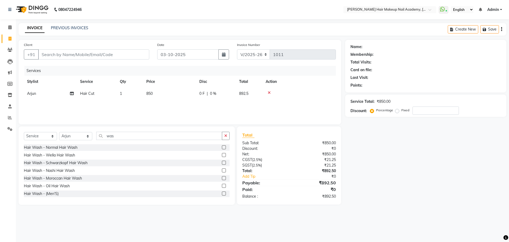
click at [502, 29] on icon "button" at bounding box center [502, 29] width 1 height 0
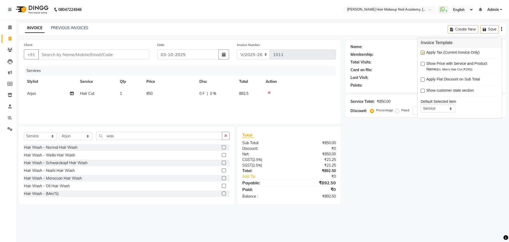
click at [422, 53] on label at bounding box center [423, 53] width 4 height 4
click at [422, 53] on input "checkbox" at bounding box center [422, 52] width 3 height 3
checkbox input "false"
click at [405, 169] on div "Name: Membership: Total Visits: Card on file: Last Visit: Points: Service Total…" at bounding box center [428, 122] width 165 height 165
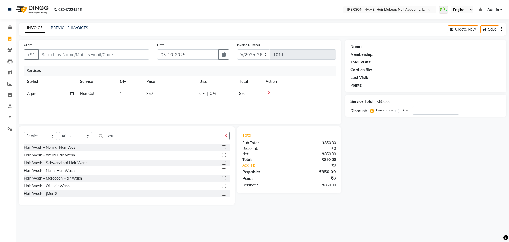
click at [222, 162] on label at bounding box center [224, 163] width 4 height 4
click at [222, 162] on input "checkbox" at bounding box center [223, 162] width 3 height 3
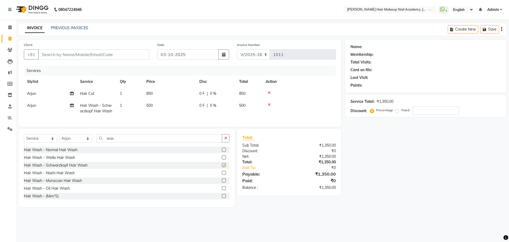
checkbox input "false"
click at [224, 142] on button "button" at bounding box center [226, 138] width 8 height 8
click at [502, 29] on button "button" at bounding box center [502, 29] width 1 height 12
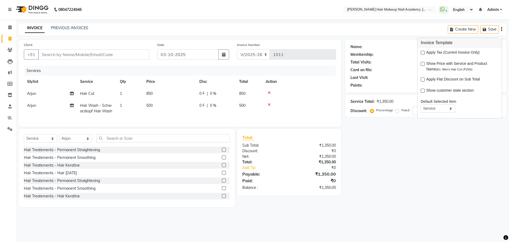
click at [349, 224] on div "08047224946 Select Location × [PERSON_NAME] Hair Makeup Nail Academy, Market Ya…" at bounding box center [254, 121] width 509 height 242
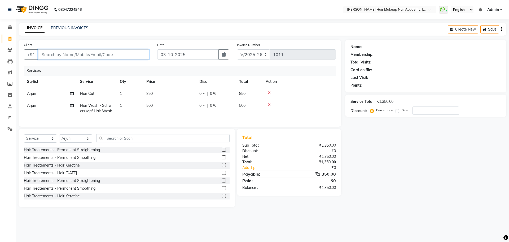
click at [79, 56] on input "Client" at bounding box center [93, 54] width 111 height 10
type input "9"
type input "0"
type input "9922676262"
click at [141, 55] on span "Add Client" at bounding box center [135, 54] width 21 height 5
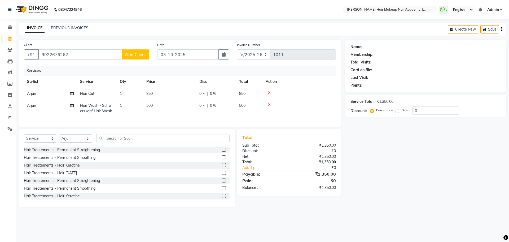
select select "22"
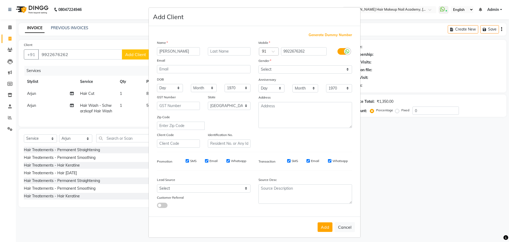
type input "[PERSON_NAME]"
click at [316, 70] on select "Select [DEMOGRAPHIC_DATA] [DEMOGRAPHIC_DATA] Other Prefer Not To Say" at bounding box center [306, 69] width 94 height 8
select select "[DEMOGRAPHIC_DATA]"
click at [259, 65] on select "Select [DEMOGRAPHIC_DATA] [DEMOGRAPHIC_DATA] Other Prefer Not To Say" at bounding box center [306, 69] width 94 height 8
click at [322, 228] on button "Add" at bounding box center [325, 227] width 15 height 10
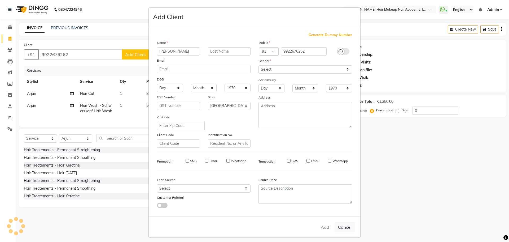
select select
select select "null"
select select
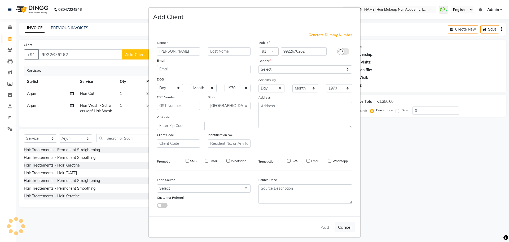
select select
checkbox input "false"
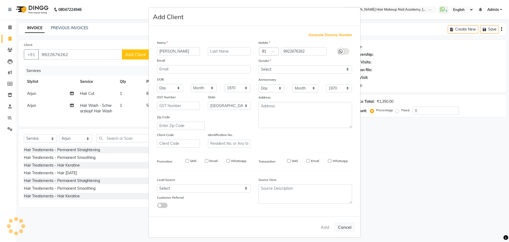
checkbox input "false"
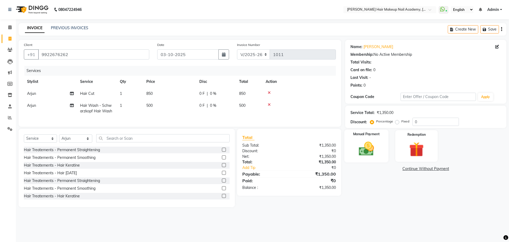
click at [356, 151] on img at bounding box center [366, 149] width 25 height 18
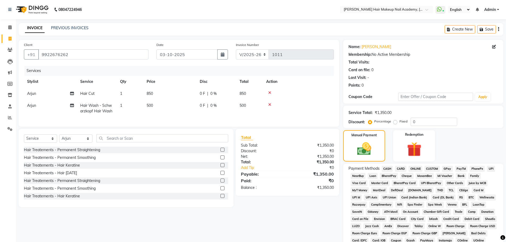
click at [445, 169] on span "GPay" at bounding box center [447, 169] width 11 height 6
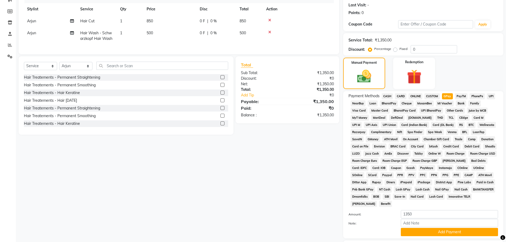
scroll to position [108, 0]
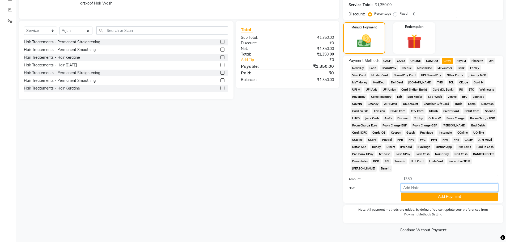
click at [452, 187] on input "Note:" at bounding box center [448, 187] width 97 height 8
type input "Atul gpay"
click at [458, 198] on button "Add Payment" at bounding box center [448, 196] width 97 height 8
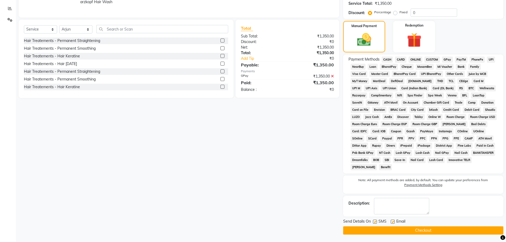
scroll to position [110, 0]
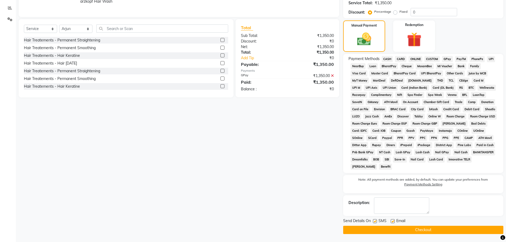
click at [459, 227] on button "Checkout" at bounding box center [423, 230] width 160 height 8
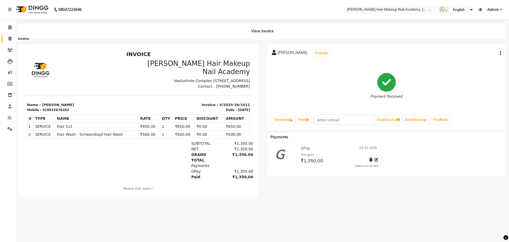
click at [13, 37] on span at bounding box center [9, 39] width 9 height 6
select select "service"
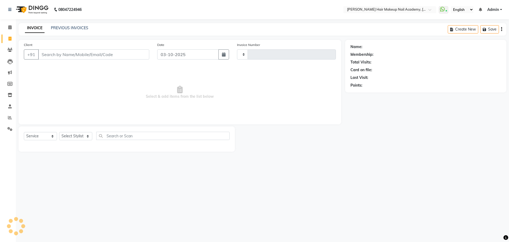
type input "1012"
select select "3468"
click at [64, 28] on link "PREVIOUS INVOICES" at bounding box center [69, 27] width 37 height 5
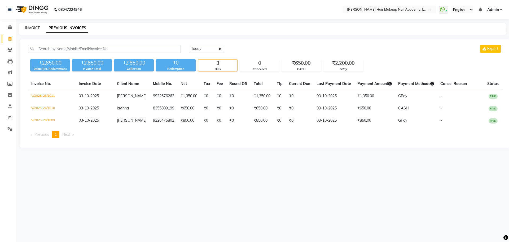
click at [36, 28] on link "INVOICE" at bounding box center [32, 27] width 15 height 5
select select "service"
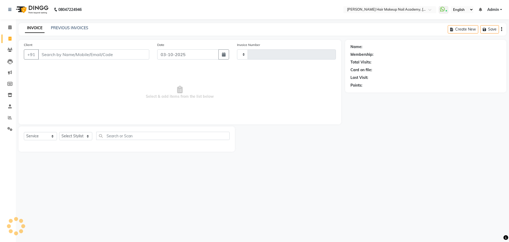
type input "1012"
select select "3468"
click at [83, 136] on select "Select Stylist Abhimanyu [PERSON_NAME] [PERSON_NAME][MEDICAL_DATA]" at bounding box center [75, 136] width 33 height 8
select select "45093"
click at [59, 132] on select "Select Stylist Abhimanyu [PERSON_NAME] [PERSON_NAME][MEDICAL_DATA]" at bounding box center [75, 136] width 33 height 8
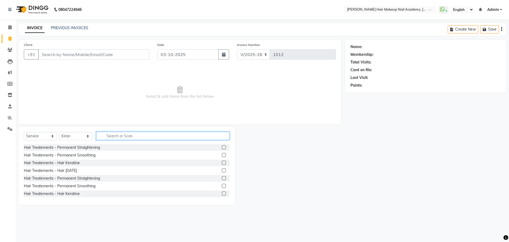
click at [136, 132] on input "text" at bounding box center [162, 136] width 133 height 8
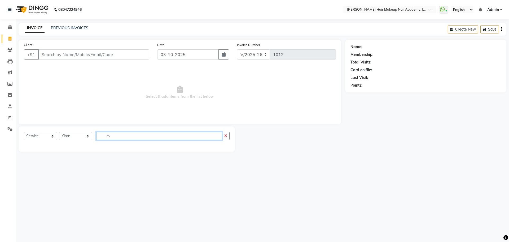
type input "c"
type input "[DEMOGRAPHIC_DATA]"
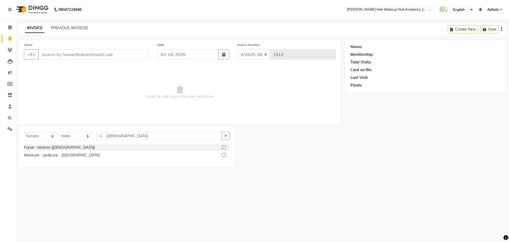
click at [222, 154] on label at bounding box center [224, 155] width 4 height 4
click at [222, 154] on input "checkbox" at bounding box center [223, 154] width 3 height 3
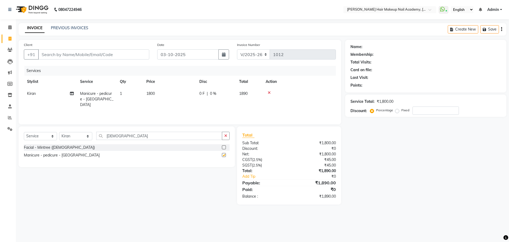
checkbox input "false"
click at [207, 160] on div "Facial - Mintree ([DEMOGRAPHIC_DATA]) Manicure - pedicure - [GEOGRAPHIC_DATA]" at bounding box center [127, 153] width 206 height 18
click at [502, 29] on icon "button" at bounding box center [502, 29] width 1 height 0
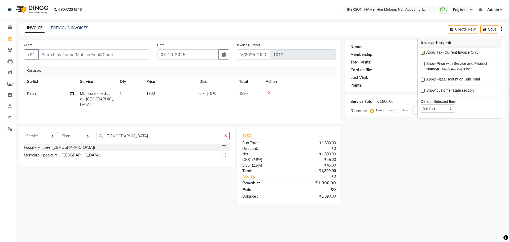
click at [421, 52] on label at bounding box center [423, 53] width 4 height 4
click at [421, 52] on input "checkbox" at bounding box center [422, 52] width 3 height 3
checkbox input "false"
click at [406, 152] on div "Name: Membership: Total Visits: Card on file: Last Visit: Points: Service Total…" at bounding box center [428, 116] width 165 height 153
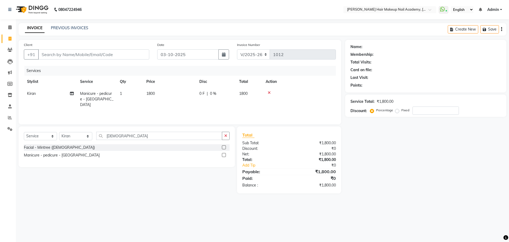
click at [158, 96] on td "1800" at bounding box center [169, 99] width 53 height 23
select select "45093"
click at [179, 96] on input "1800" at bounding box center [194, 95] width 47 height 8
type input "1600"
click at [427, 193] on div "Name: Membership: Total Visits: Card on file: Last Visit: Points: Service Total…" at bounding box center [428, 116] width 165 height 153
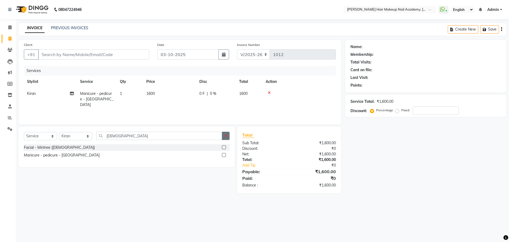
click at [227, 136] on icon "button" at bounding box center [225, 136] width 3 height 4
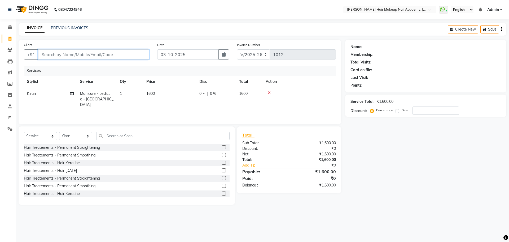
click at [132, 56] on input "Client" at bounding box center [93, 54] width 111 height 10
click at [135, 53] on input "Client" at bounding box center [93, 54] width 111 height 10
type input "7"
type input "0"
type input "7796149205"
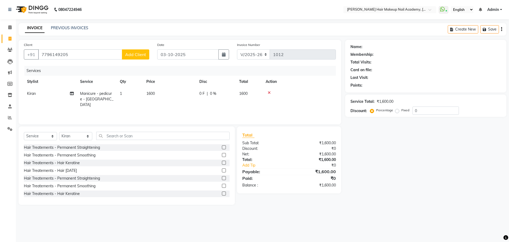
click at [132, 58] on button "Add Client" at bounding box center [135, 54] width 27 height 10
select select "22"
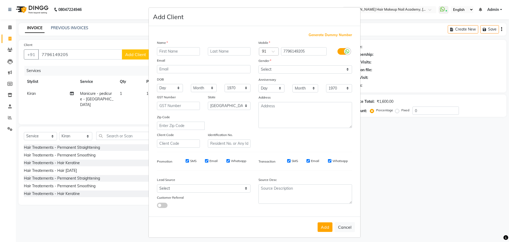
click at [186, 51] on input "text" at bounding box center [178, 51] width 43 height 8
type input "samruddhi"
click at [283, 71] on select "Select [DEMOGRAPHIC_DATA] [DEMOGRAPHIC_DATA] Other Prefer Not To Say" at bounding box center [306, 69] width 94 height 8
select select "[DEMOGRAPHIC_DATA]"
click at [259, 65] on select "Select [DEMOGRAPHIC_DATA] [DEMOGRAPHIC_DATA] Other Prefer Not To Say" at bounding box center [306, 69] width 94 height 8
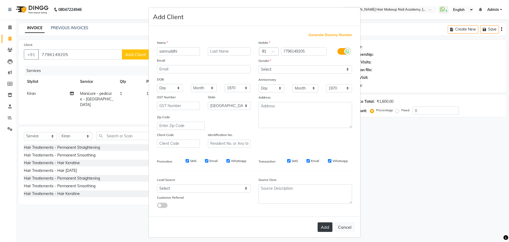
click at [324, 225] on button "Add" at bounding box center [325, 227] width 15 height 10
select select
select select "null"
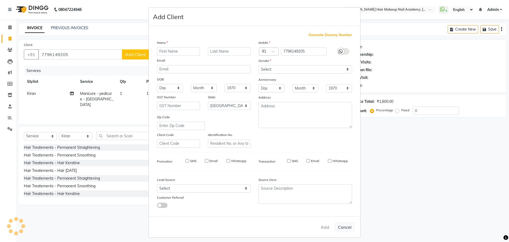
select select
checkbox input "false"
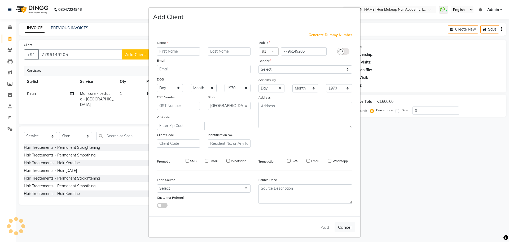
checkbox input "false"
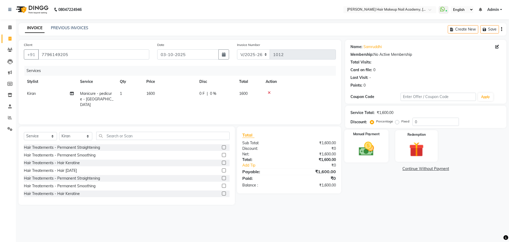
click at [366, 157] on img at bounding box center [366, 149] width 25 height 18
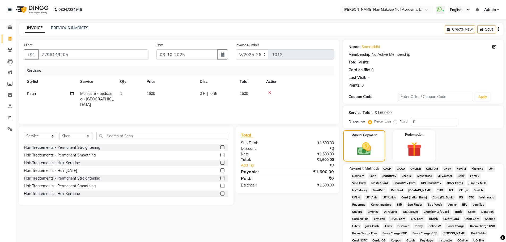
click at [388, 169] on span "CASH" at bounding box center [386, 169] width 11 height 6
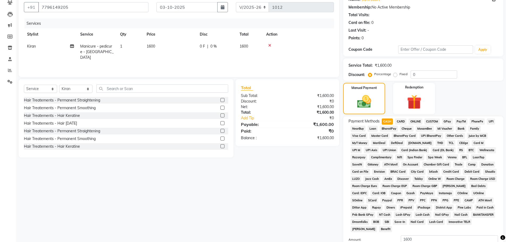
scroll to position [108, 0]
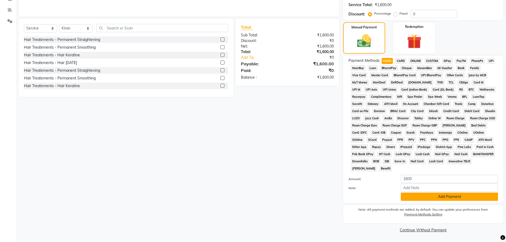
click at [458, 198] on button "Add Payment" at bounding box center [448, 196] width 97 height 8
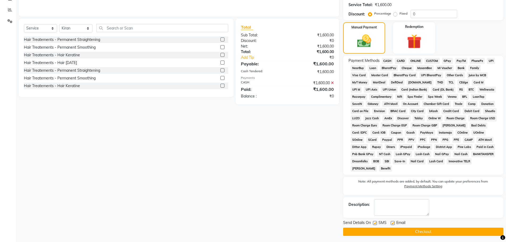
click at [437, 228] on button "Checkout" at bounding box center [423, 231] width 160 height 8
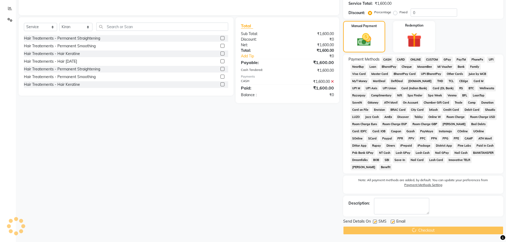
scroll to position [110, 0]
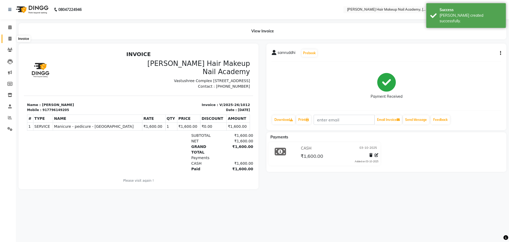
click at [12, 39] on span at bounding box center [9, 39] width 9 height 6
select select "3468"
select select "service"
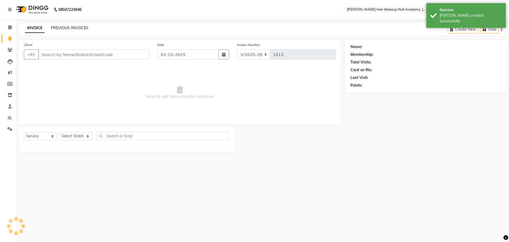
click at [70, 28] on link "PREVIOUS INVOICES" at bounding box center [69, 27] width 37 height 5
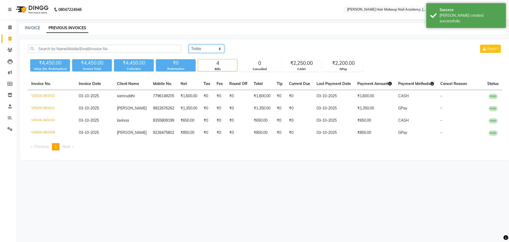
click at [201, 45] on select "[DATE] [DATE] Custom Range" at bounding box center [207, 49] width 36 height 8
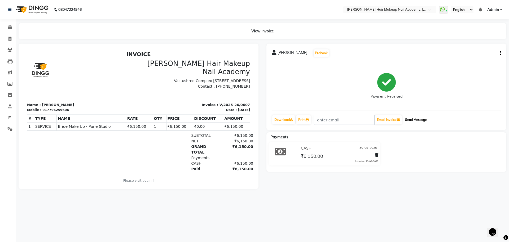
click at [422, 118] on button "Send Message" at bounding box center [416, 119] width 26 height 9
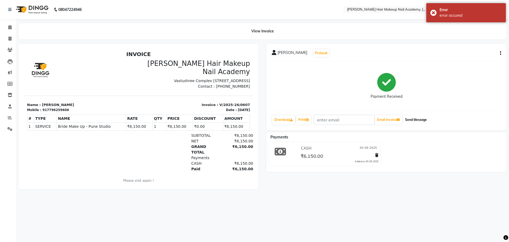
click at [418, 118] on button "Send Message" at bounding box center [416, 119] width 26 height 9
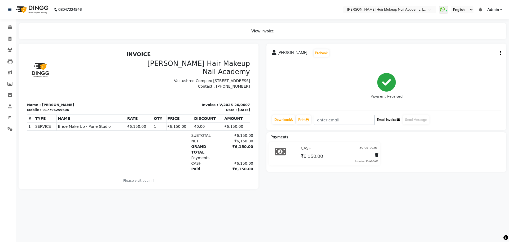
click at [384, 120] on button "Email Invoice" at bounding box center [388, 119] width 27 height 9
click at [8, 38] on icon at bounding box center [9, 39] width 3 height 4
select select "service"
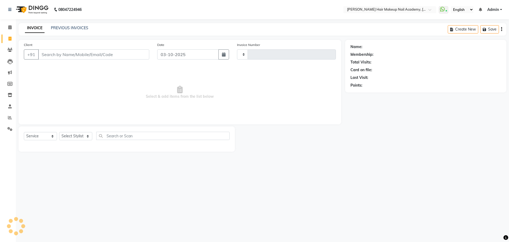
type input "1011"
select select "3468"
click at [67, 28] on link "PREVIOUS INVOICES" at bounding box center [69, 27] width 37 height 5
